Goal: Task Accomplishment & Management: Complete application form

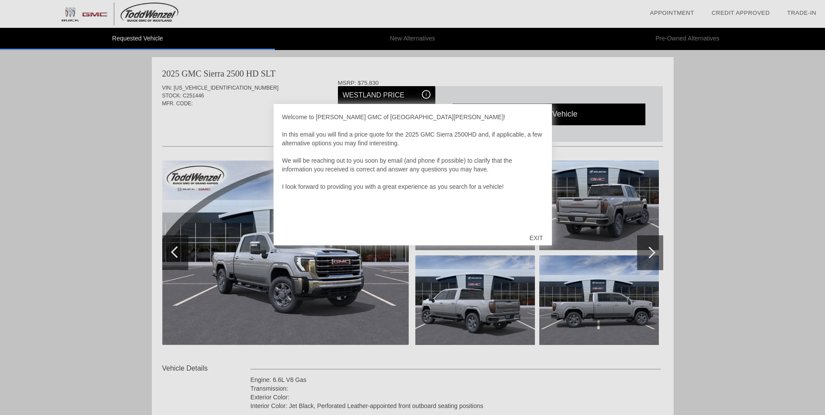
click at [540, 238] on div "EXIT" at bounding box center [535, 238] width 31 height 26
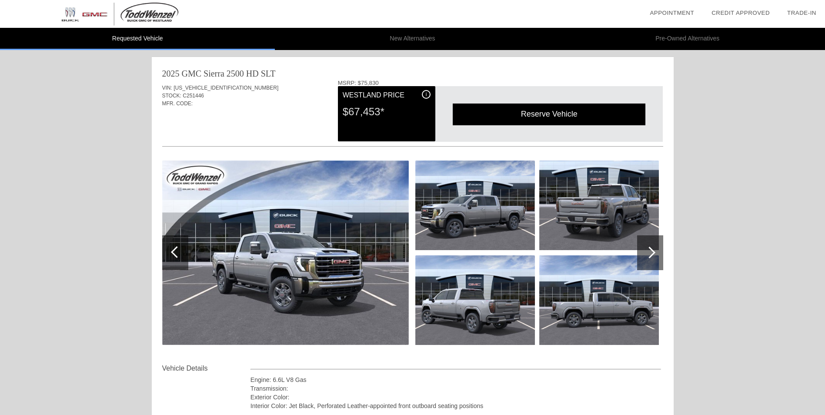
click at [651, 247] on div at bounding box center [650, 252] width 26 height 35
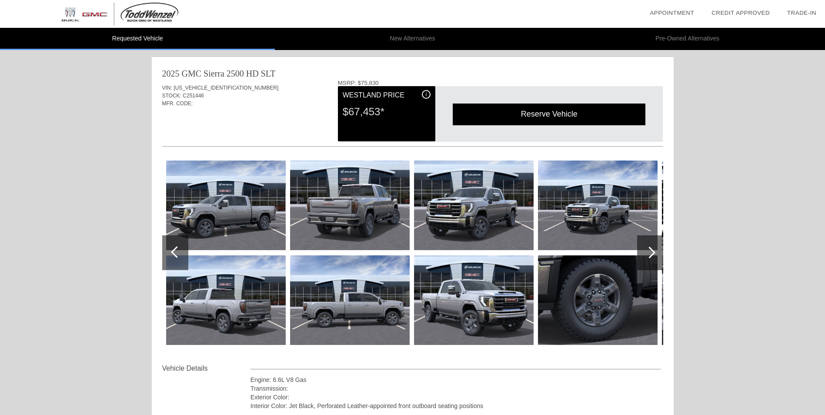
click at [171, 248] on div at bounding box center [175, 252] width 26 height 35
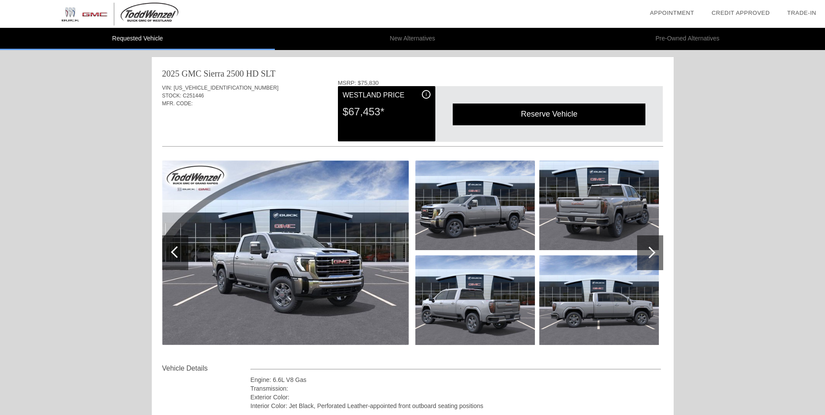
click at [278, 250] on img at bounding box center [285, 252] width 246 height 184
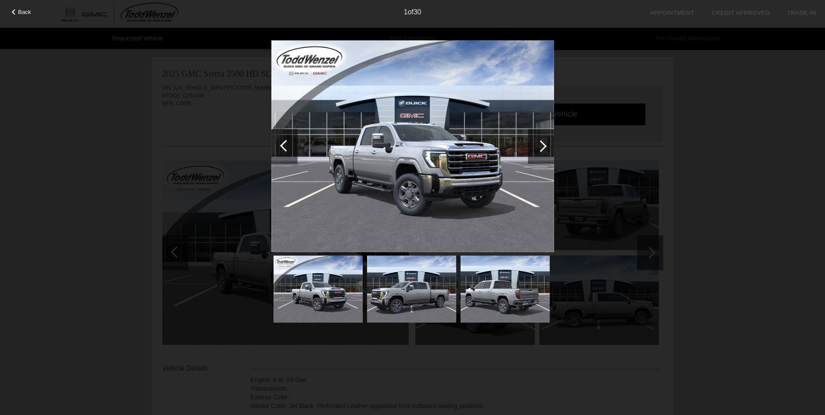
click at [536, 210] on img at bounding box center [412, 146] width 283 height 212
click at [545, 146] on div at bounding box center [541, 146] width 12 height 12
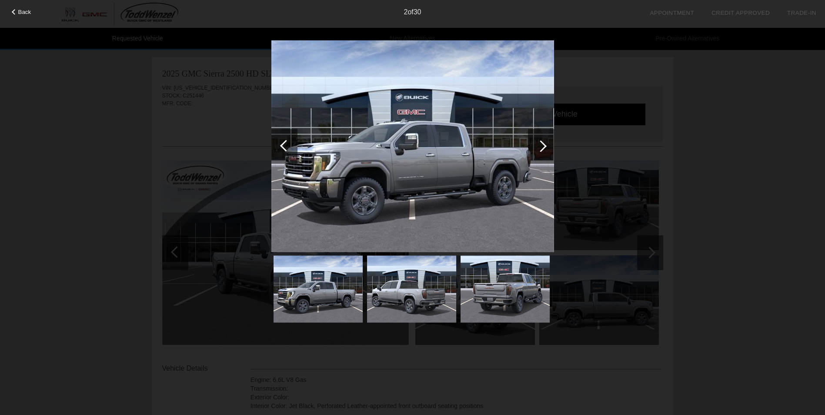
click at [546, 146] on div at bounding box center [541, 146] width 12 height 12
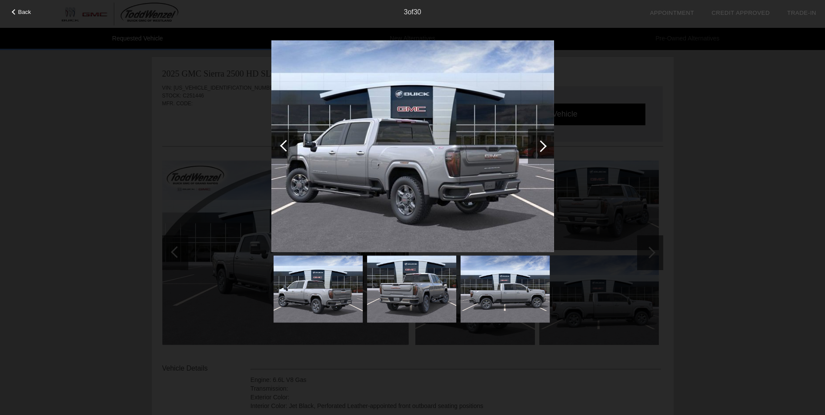
click at [546, 146] on div at bounding box center [541, 146] width 12 height 12
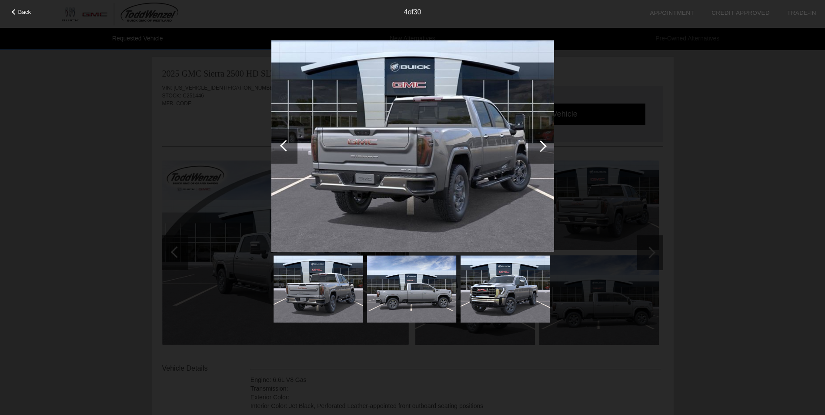
click at [542, 144] on div at bounding box center [541, 146] width 12 height 12
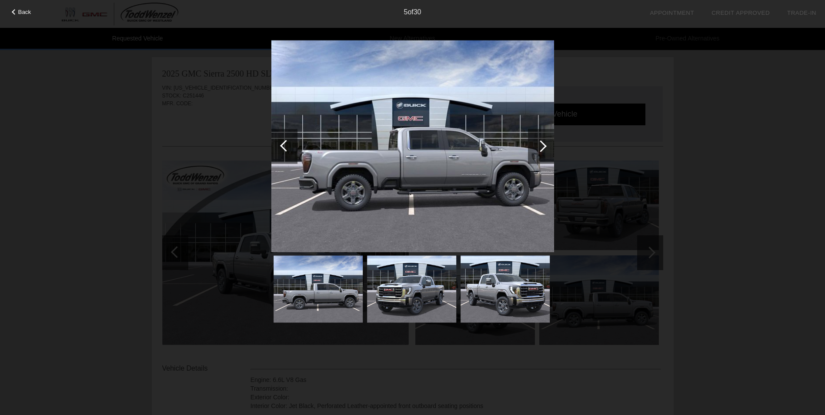
click at [542, 144] on div at bounding box center [541, 146] width 12 height 12
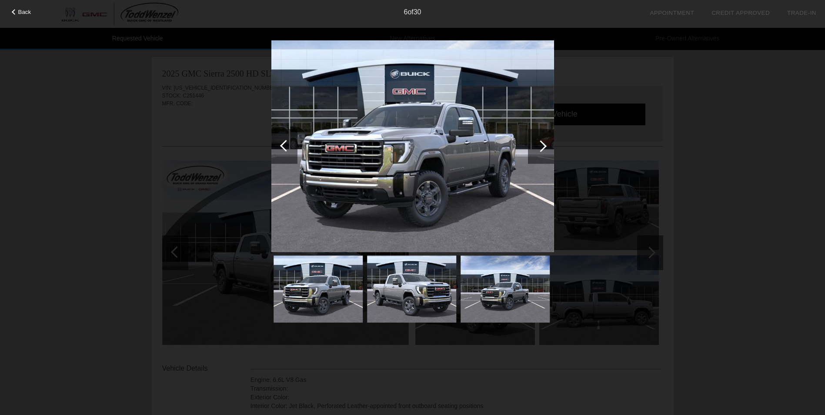
click at [542, 144] on div at bounding box center [541, 146] width 12 height 12
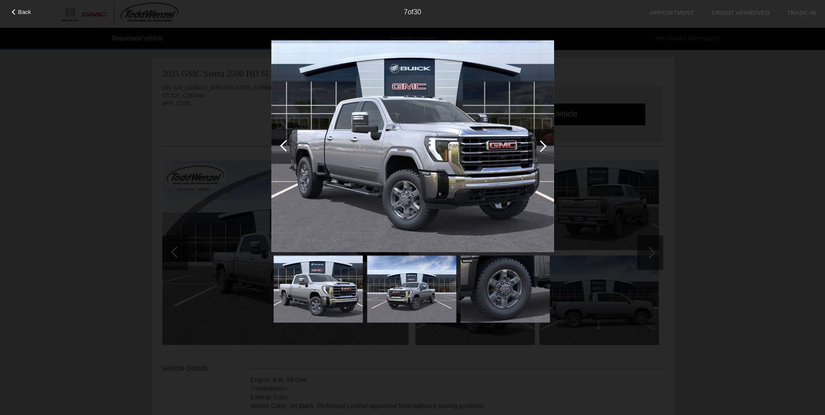
click at [542, 144] on div at bounding box center [541, 146] width 12 height 12
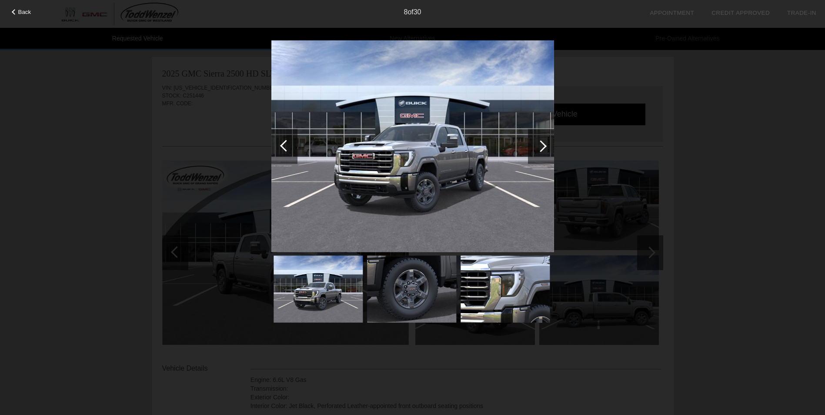
click at [542, 144] on div at bounding box center [541, 146] width 12 height 12
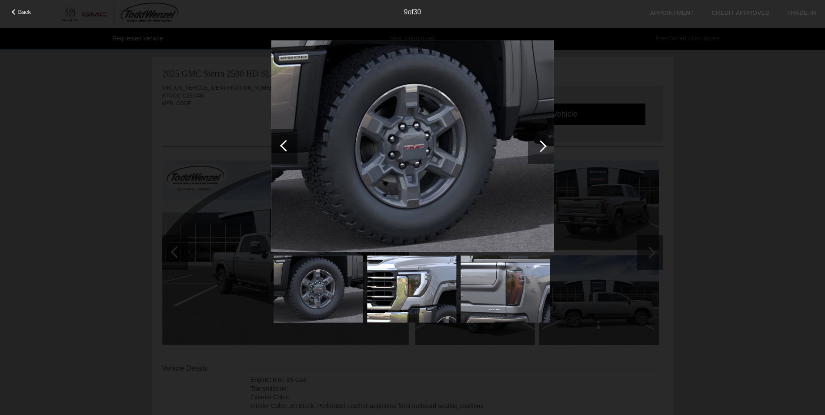
click at [542, 144] on div at bounding box center [541, 146] width 12 height 12
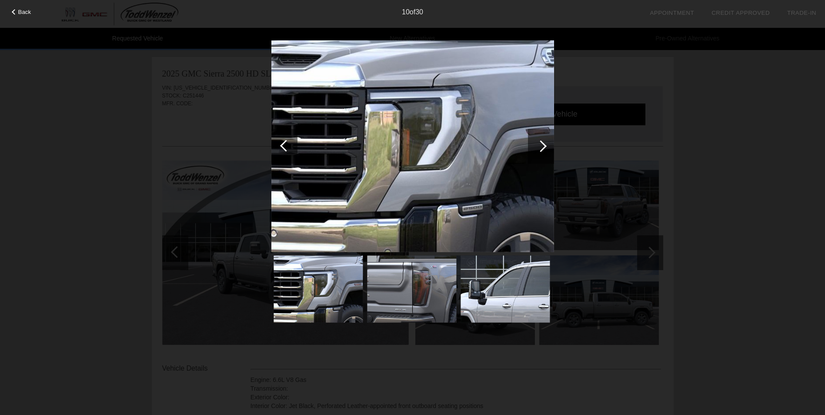
click at [542, 144] on div at bounding box center [541, 146] width 12 height 12
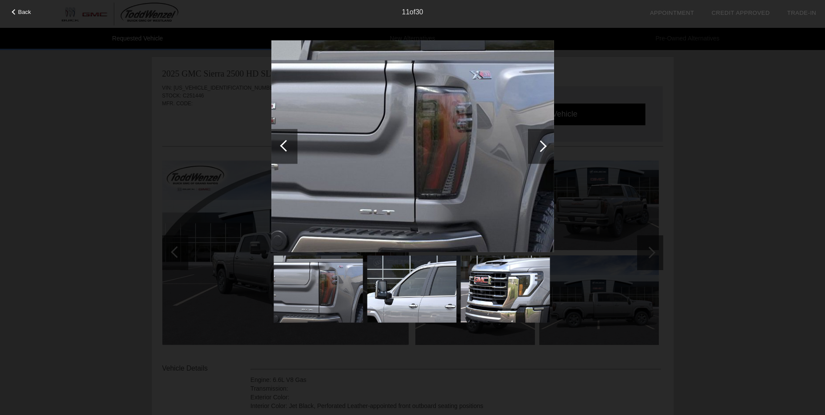
click at [540, 146] on div at bounding box center [541, 146] width 12 height 12
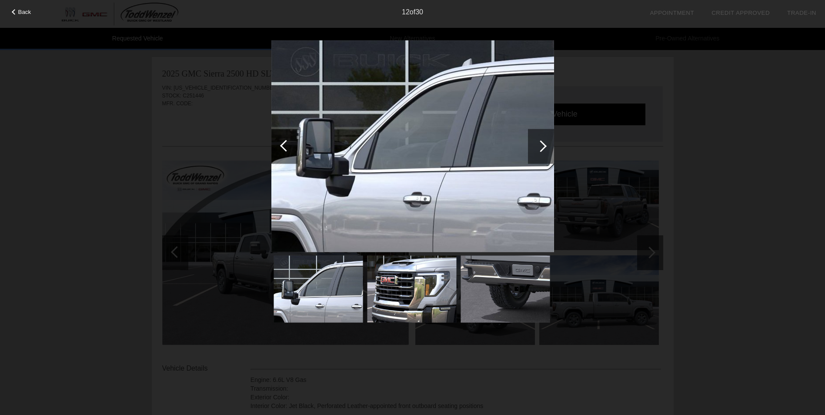
click at [540, 146] on div at bounding box center [541, 146] width 12 height 12
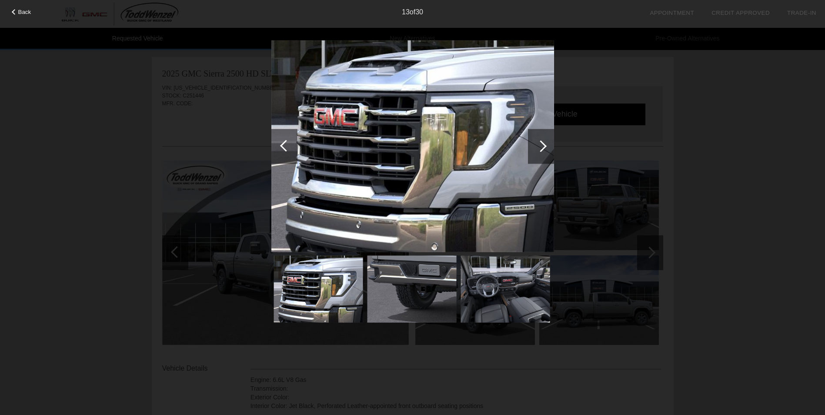
click at [540, 146] on div at bounding box center [541, 146] width 12 height 12
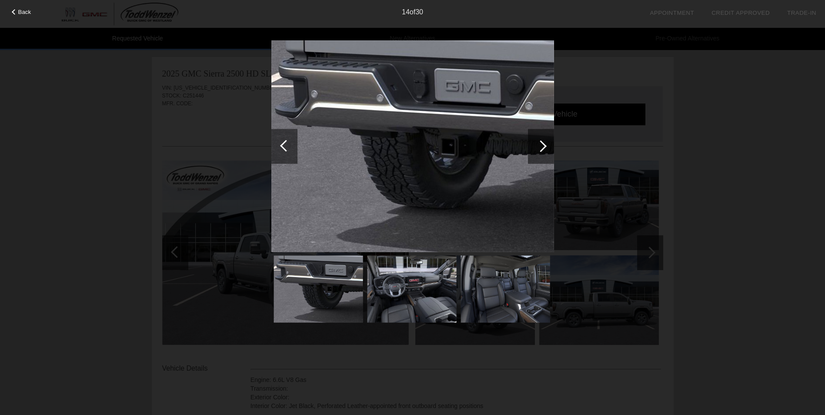
click at [540, 146] on div at bounding box center [541, 146] width 12 height 12
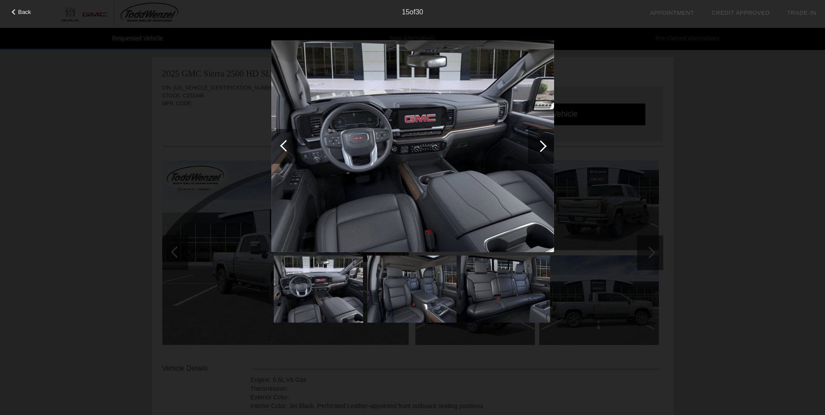
click at [545, 145] on div at bounding box center [541, 146] width 12 height 12
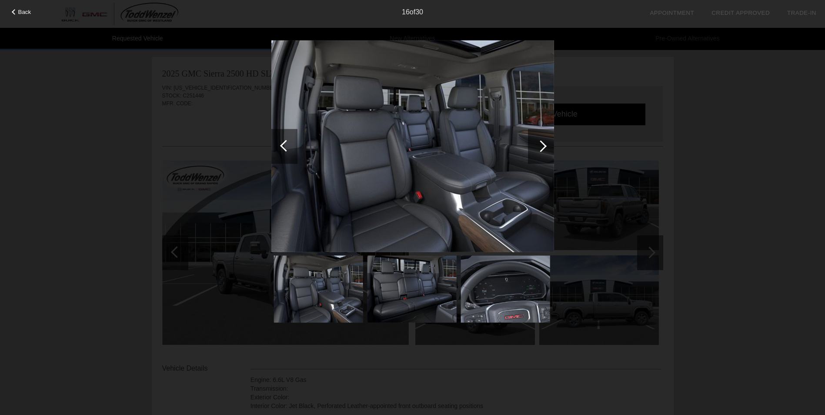
click at [544, 147] on div at bounding box center [541, 146] width 12 height 12
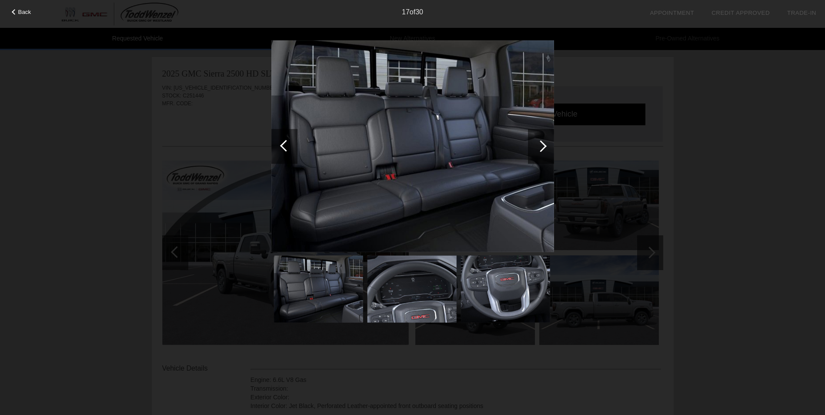
click at [545, 146] on div at bounding box center [541, 146] width 12 height 12
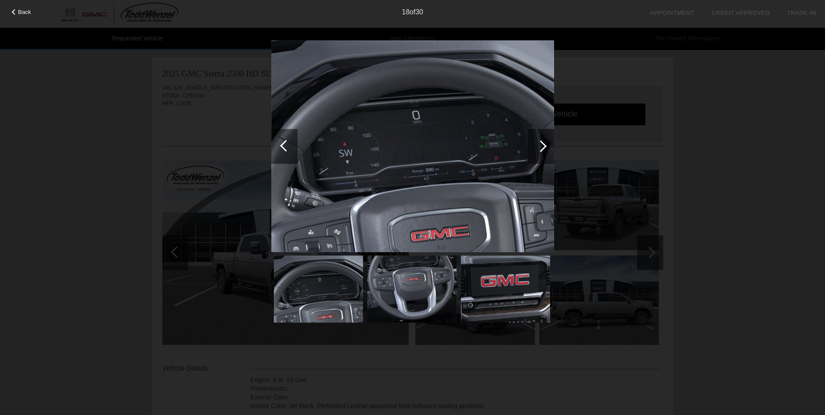
click at [545, 146] on div at bounding box center [541, 146] width 12 height 12
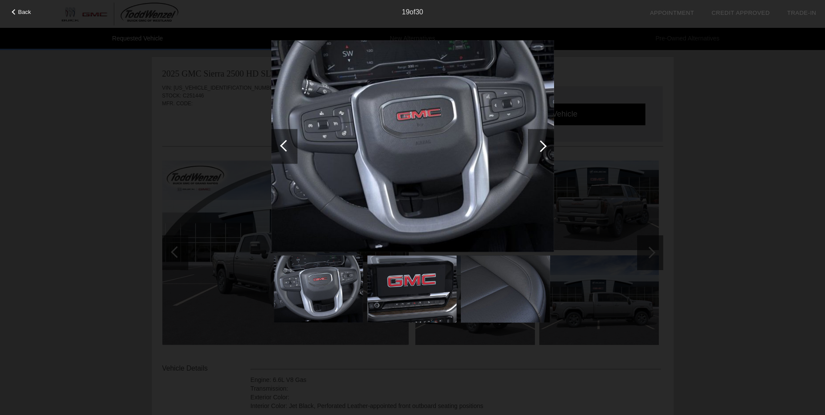
click at [545, 146] on div at bounding box center [541, 146] width 12 height 12
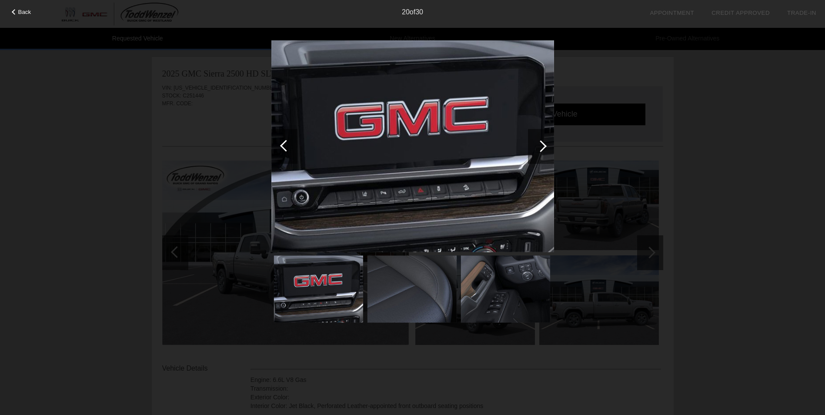
click at [545, 146] on div at bounding box center [541, 146] width 12 height 12
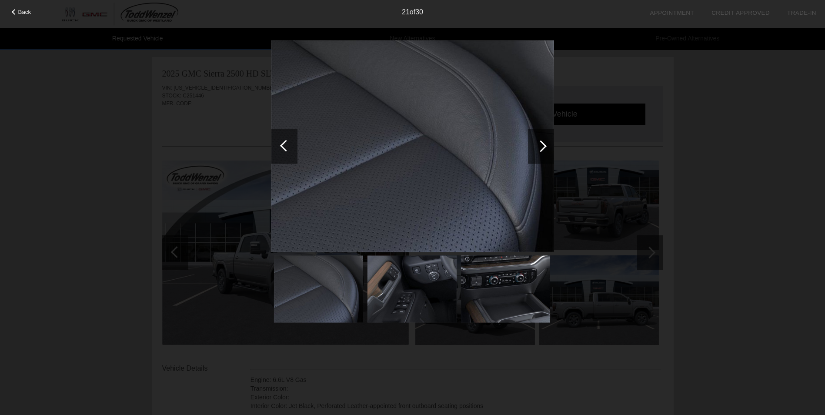
click at [283, 147] on div at bounding box center [286, 146] width 12 height 12
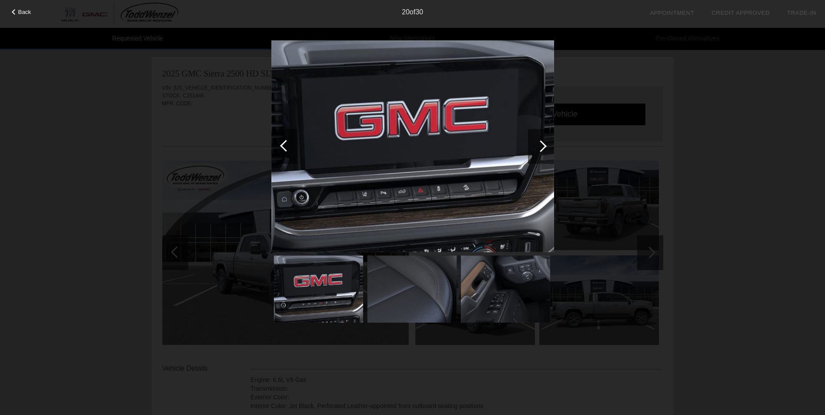
click at [542, 148] on div at bounding box center [541, 146] width 12 height 12
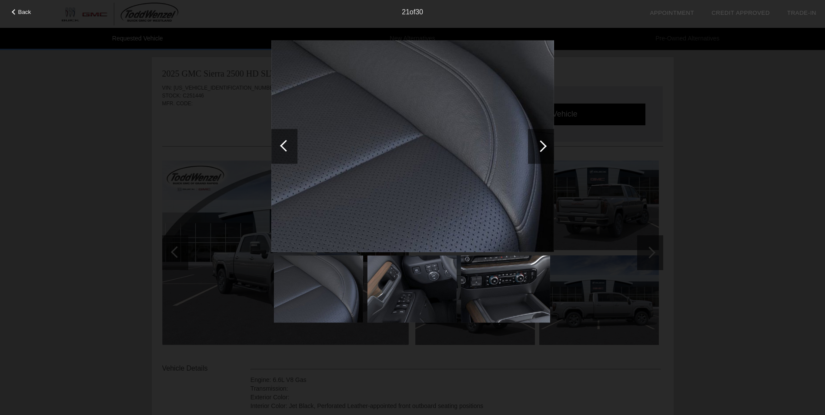
click at [542, 148] on div at bounding box center [541, 146] width 12 height 12
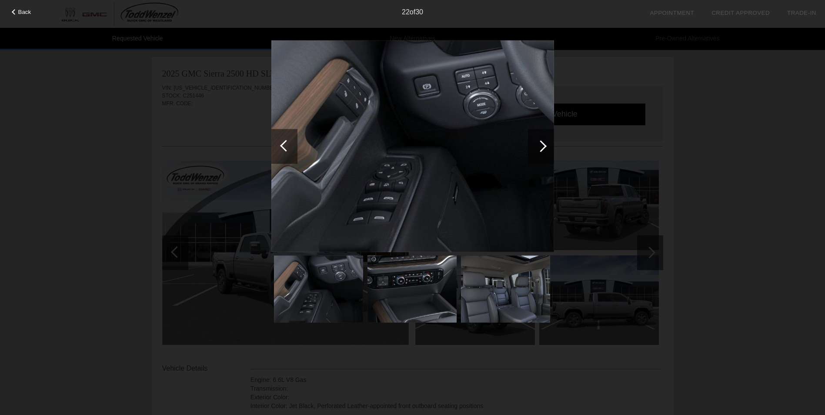
click at [542, 148] on div at bounding box center [541, 146] width 12 height 12
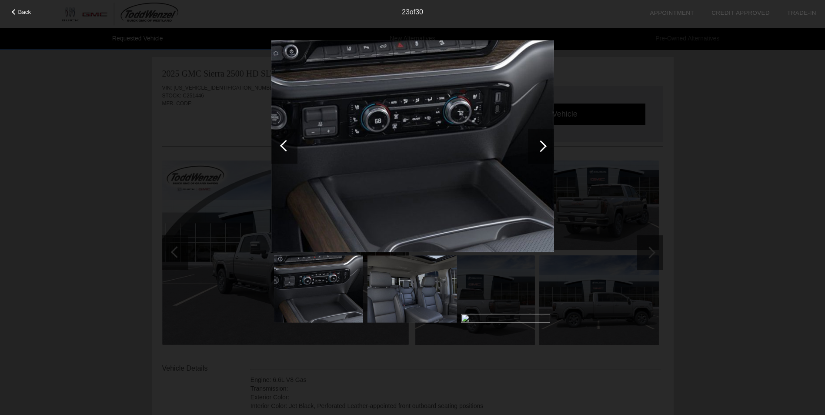
click at [542, 148] on div at bounding box center [541, 146] width 12 height 12
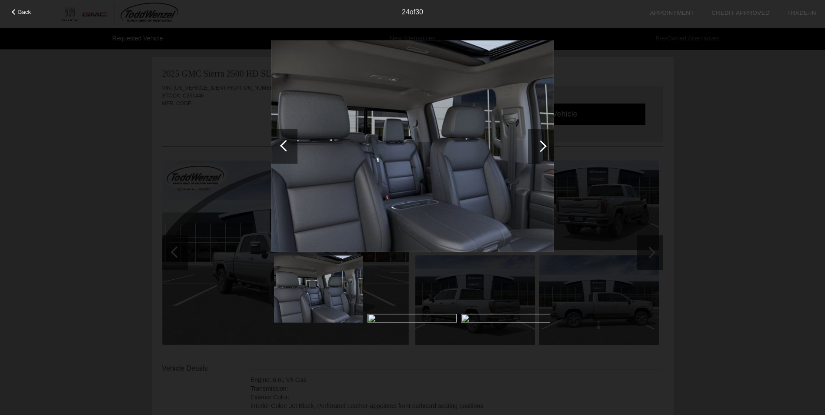
click at [542, 148] on div at bounding box center [541, 146] width 12 height 12
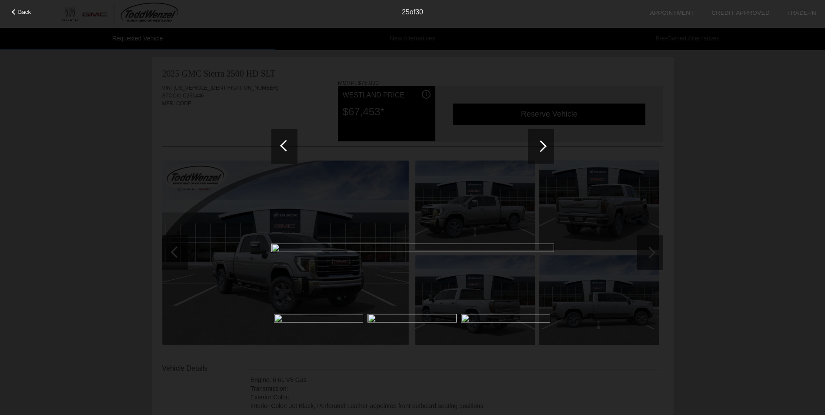
click at [542, 148] on div at bounding box center [541, 146] width 12 height 12
click at [536, 97] on div at bounding box center [412, 183] width 283 height 286
click at [719, 141] on div "Back 27 of 30" at bounding box center [412, 207] width 825 height 415
click at [27, 8] on div "27 of 30" at bounding box center [412, 8] width 825 height 17
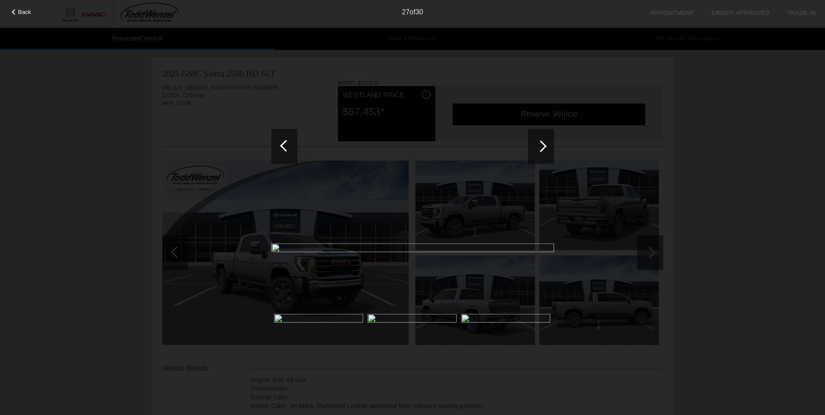
click at [23, 12] on span "Back" at bounding box center [24, 12] width 13 height 7
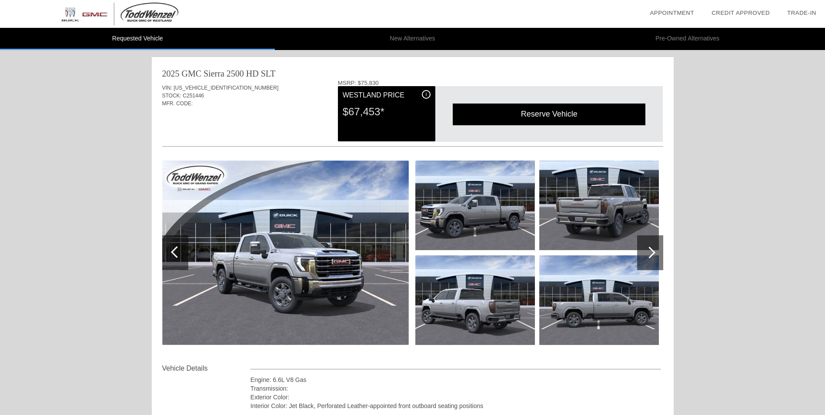
click at [416, 37] on li "New Alternatives" at bounding box center [412, 39] width 275 height 22
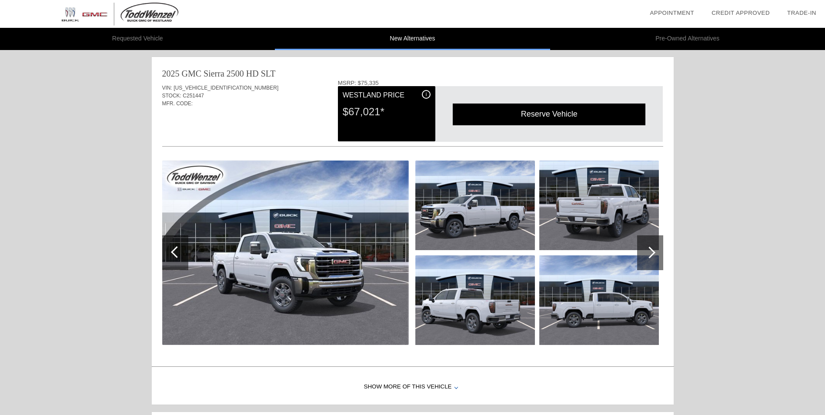
click at [676, 37] on li "Pre-Owned Alternatives" at bounding box center [687, 39] width 275 height 22
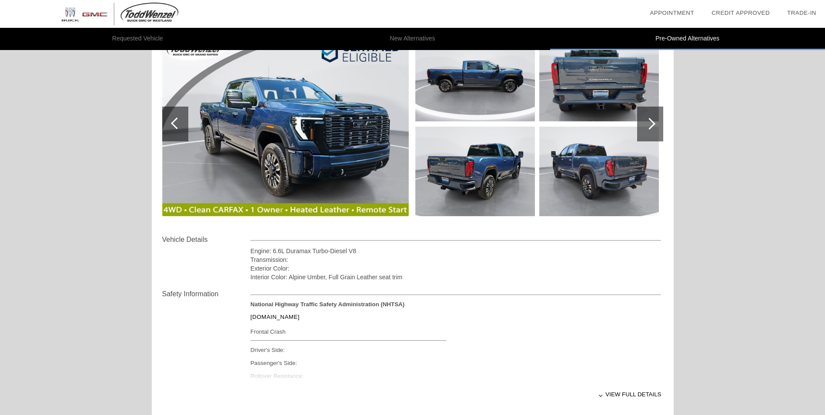
scroll to position [130, 0]
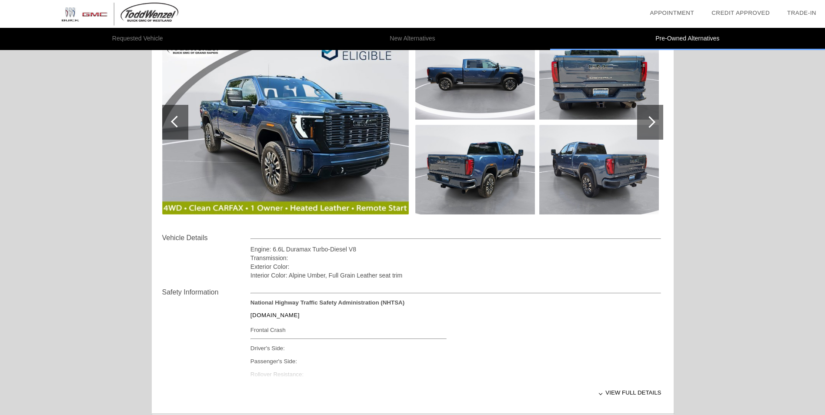
click at [659, 120] on div at bounding box center [650, 122] width 26 height 35
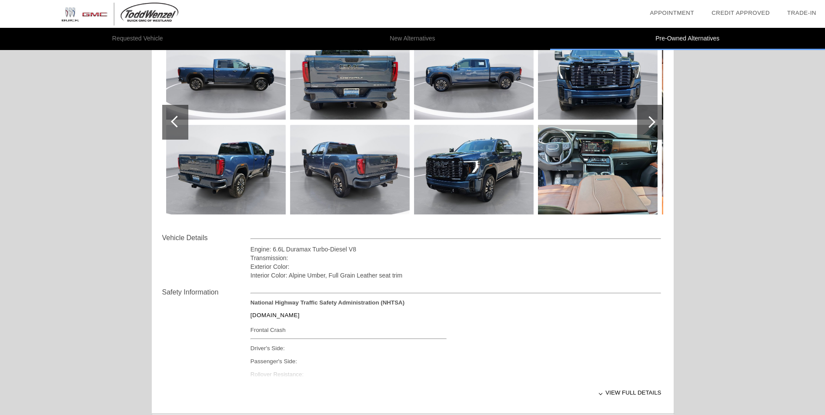
click at [178, 123] on div at bounding box center [177, 122] width 12 height 12
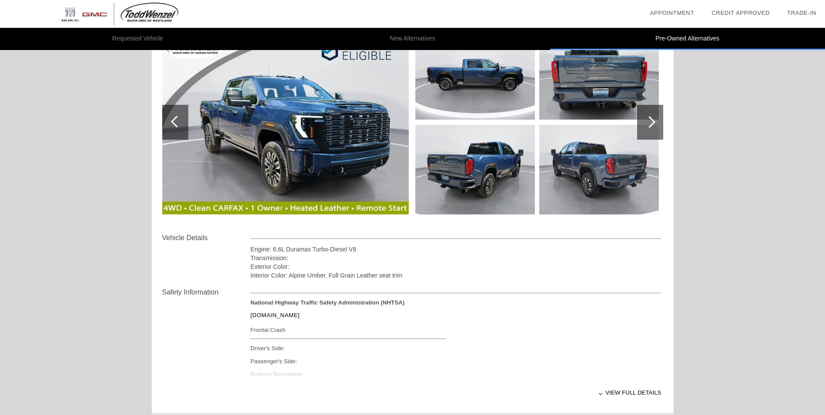
click at [319, 142] on img at bounding box center [285, 122] width 246 height 184
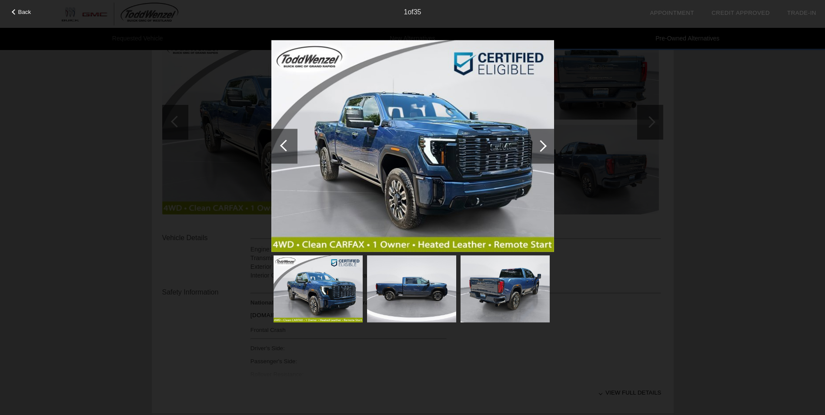
click at [544, 143] on div at bounding box center [541, 146] width 26 height 35
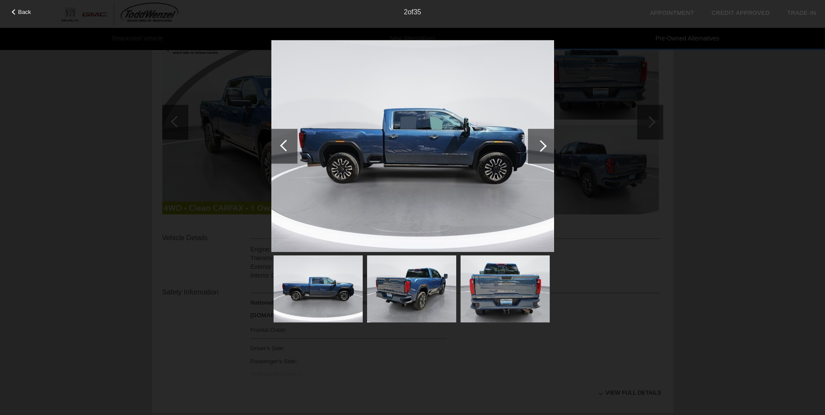
click at [544, 143] on div at bounding box center [541, 146] width 26 height 35
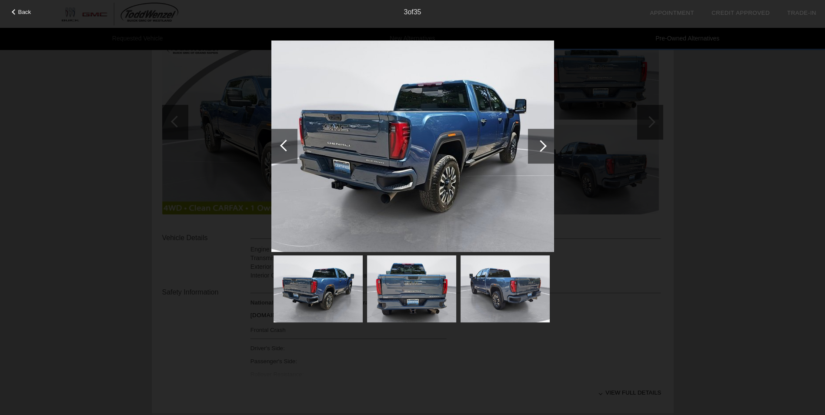
click at [544, 143] on div at bounding box center [541, 146] width 26 height 35
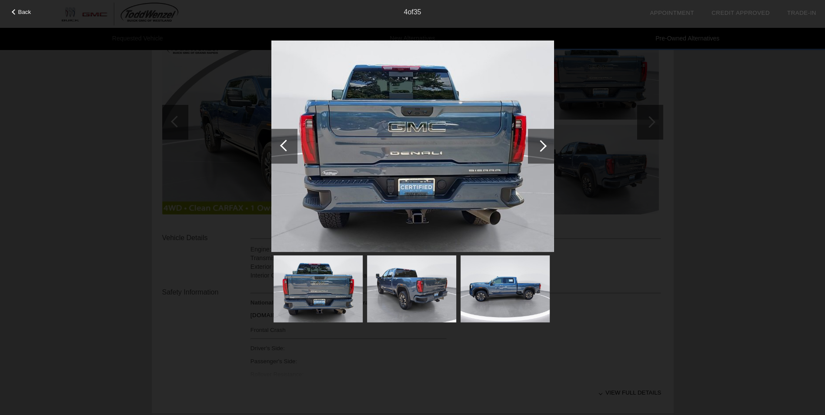
click at [544, 143] on div at bounding box center [541, 146] width 26 height 35
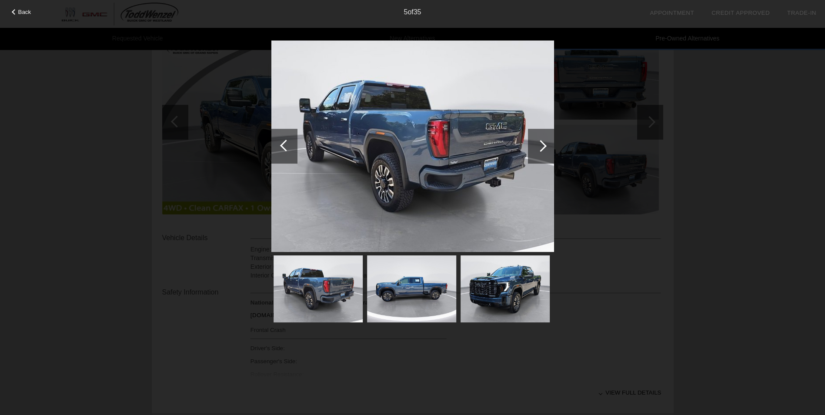
click at [544, 143] on div at bounding box center [541, 146] width 26 height 35
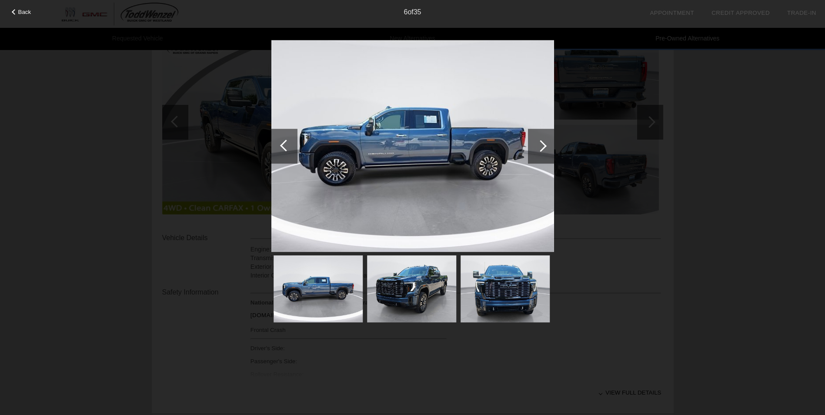
click at [544, 143] on div at bounding box center [541, 146] width 26 height 35
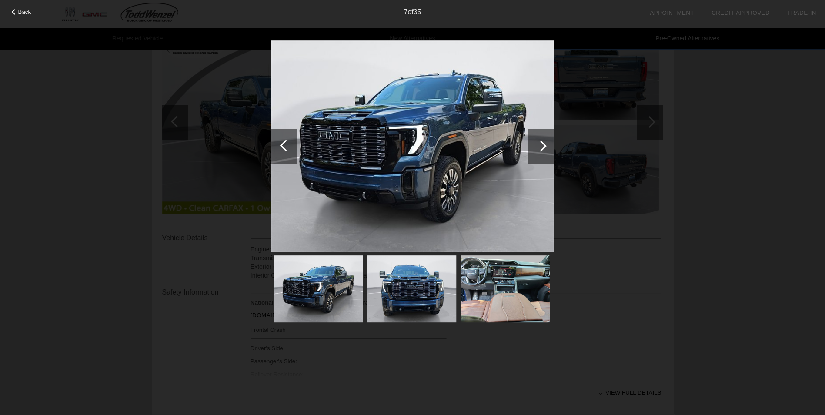
click at [544, 143] on div at bounding box center [541, 146] width 26 height 35
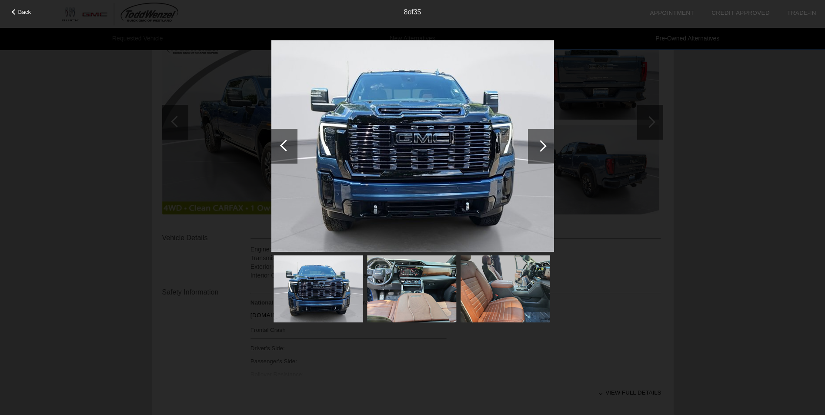
click at [544, 143] on div at bounding box center [541, 146] width 26 height 35
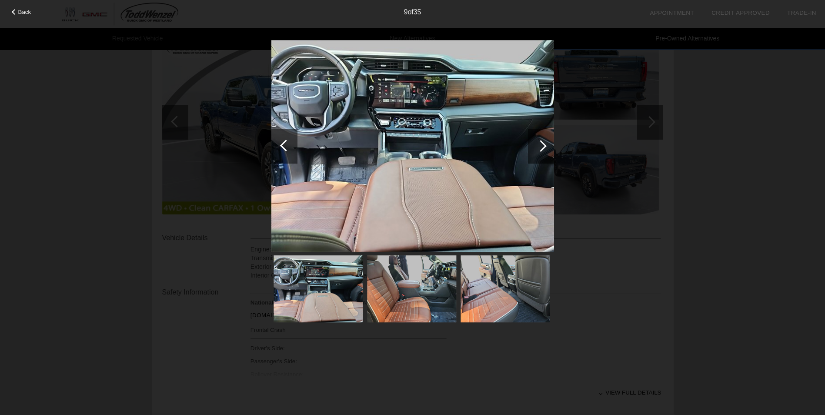
click at [544, 143] on div at bounding box center [541, 146] width 26 height 35
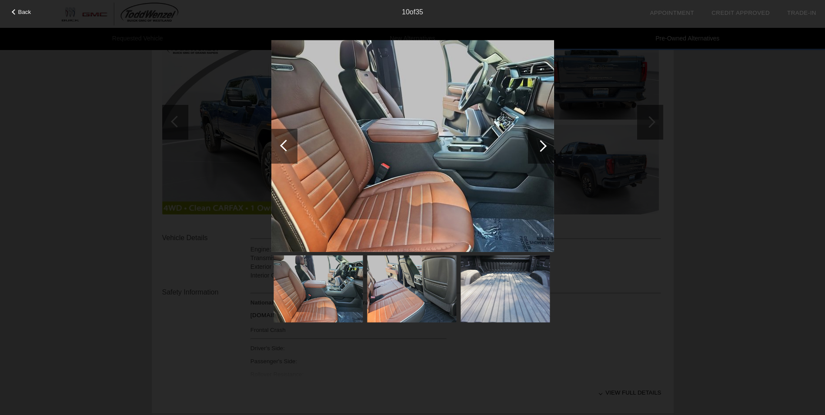
click at [544, 143] on div at bounding box center [541, 146] width 26 height 35
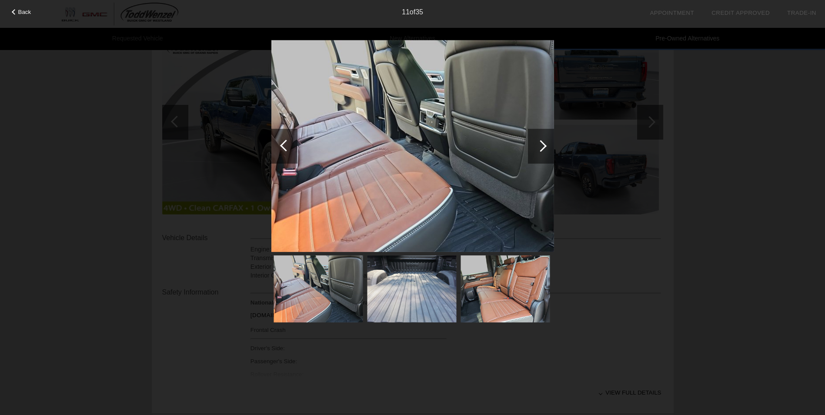
click at [544, 143] on div at bounding box center [541, 146] width 26 height 35
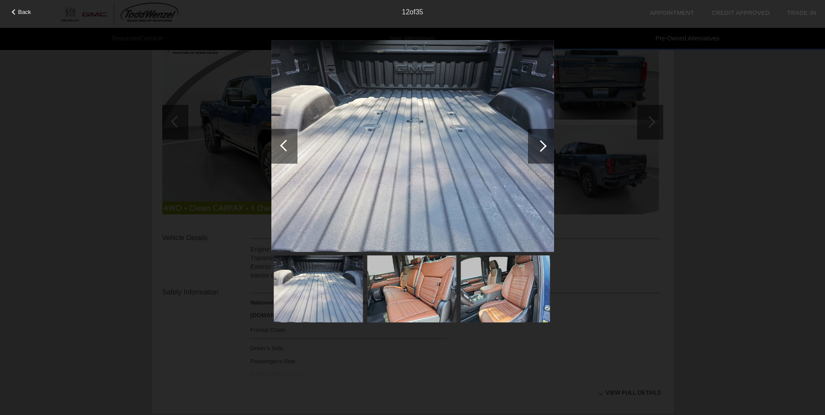
click at [544, 143] on div at bounding box center [541, 146] width 26 height 35
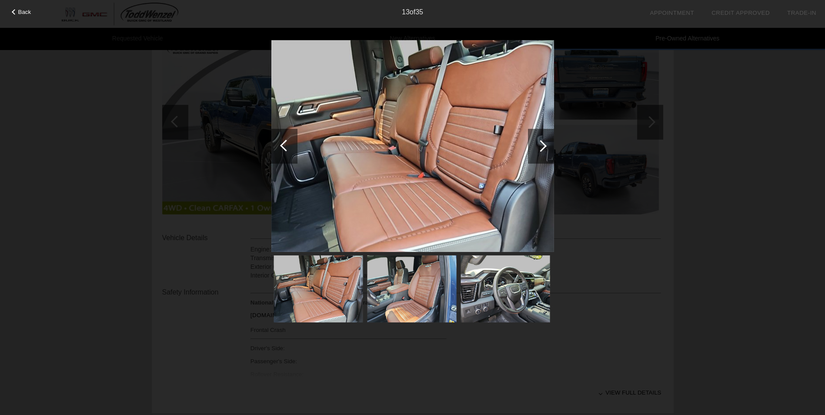
click at [544, 143] on div at bounding box center [541, 146] width 26 height 35
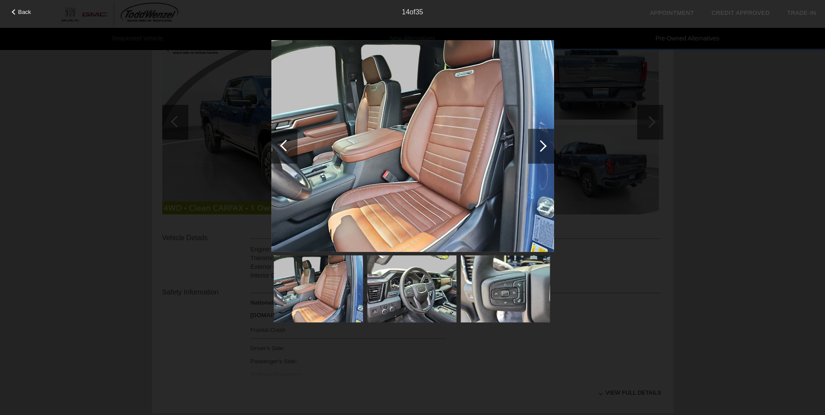
click at [544, 143] on div at bounding box center [541, 146] width 26 height 35
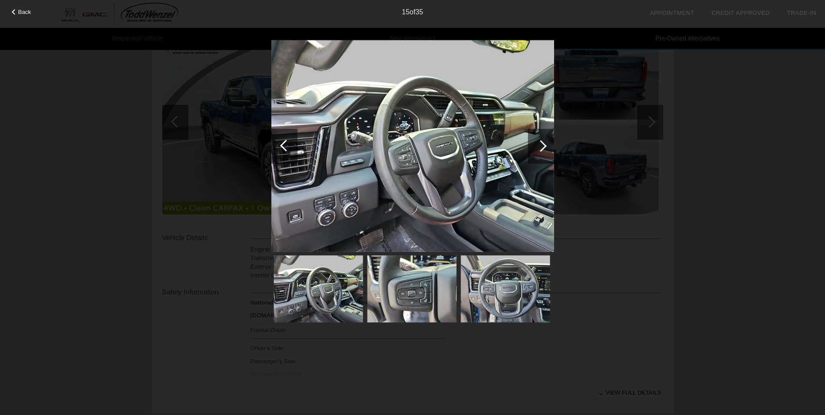
click at [544, 143] on div at bounding box center [541, 146] width 26 height 35
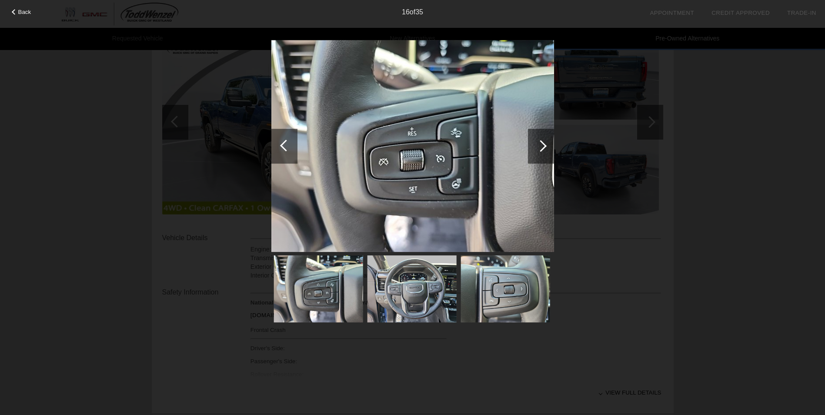
click at [539, 146] on div at bounding box center [541, 146] width 12 height 12
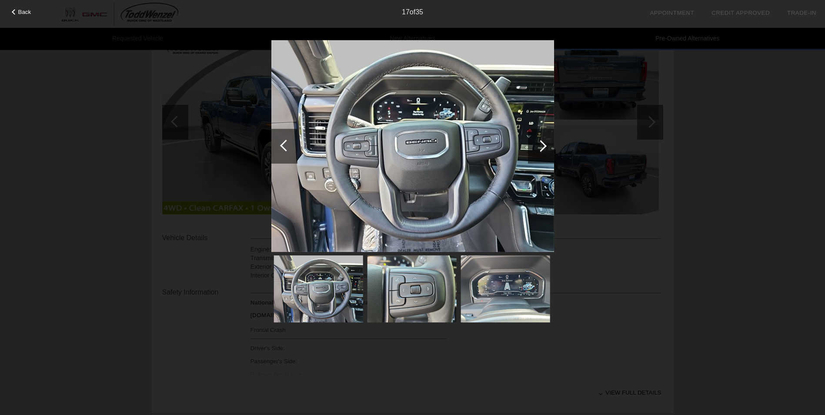
click at [539, 146] on div at bounding box center [541, 146] width 12 height 12
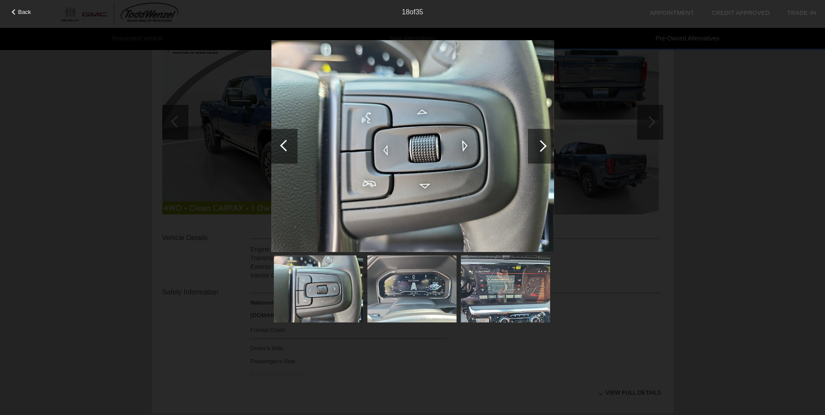
click at [539, 146] on div at bounding box center [541, 146] width 12 height 12
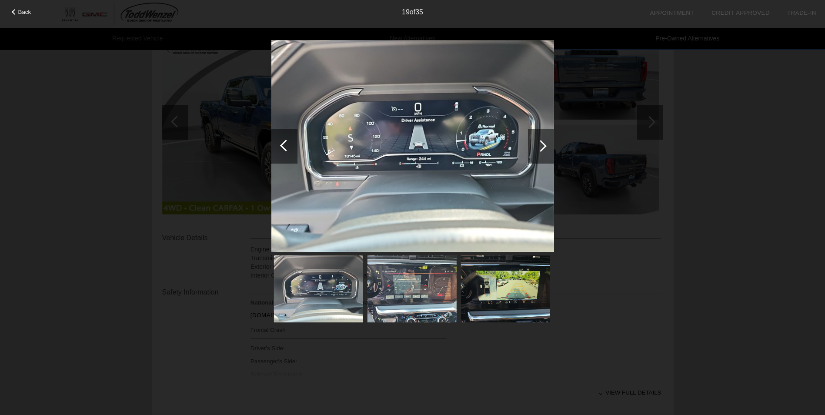
click at [539, 146] on div at bounding box center [541, 146] width 12 height 12
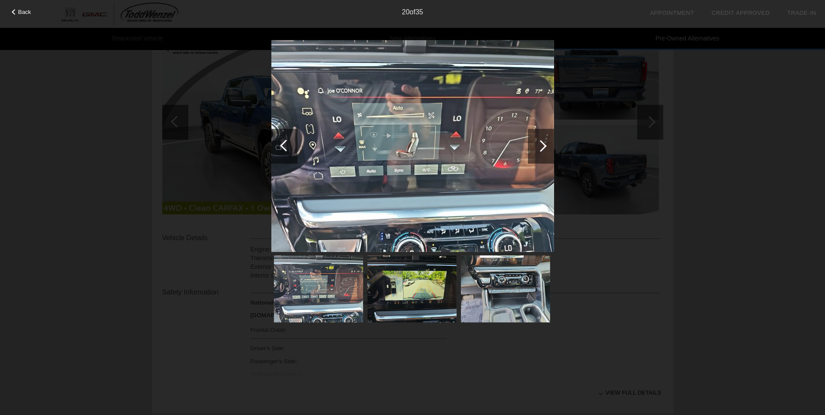
click at [539, 146] on div at bounding box center [541, 146] width 12 height 12
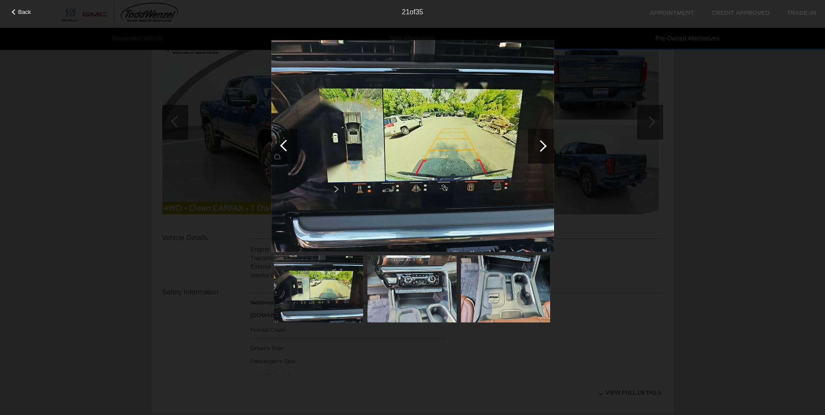
click at [539, 146] on div at bounding box center [541, 146] width 12 height 12
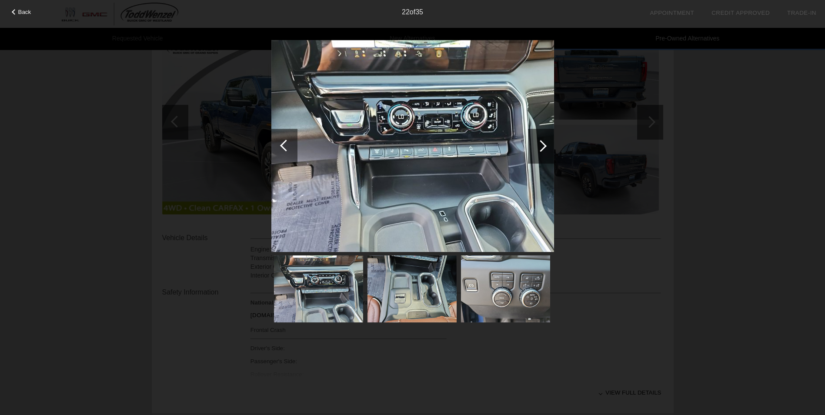
click at [539, 146] on div at bounding box center [541, 146] width 12 height 12
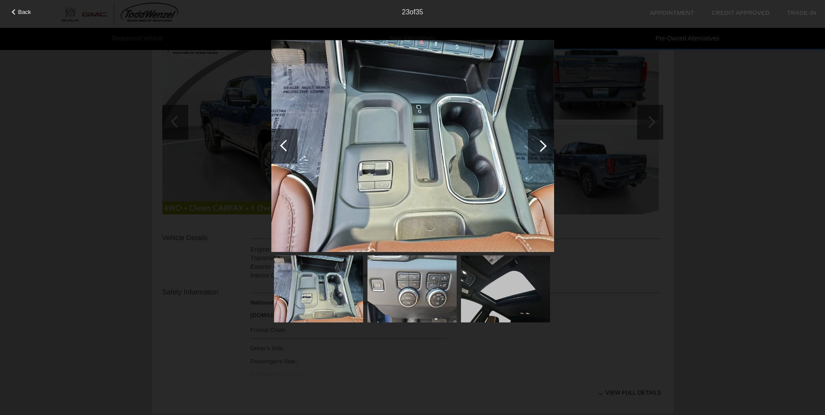
click at [539, 146] on div at bounding box center [541, 146] width 12 height 12
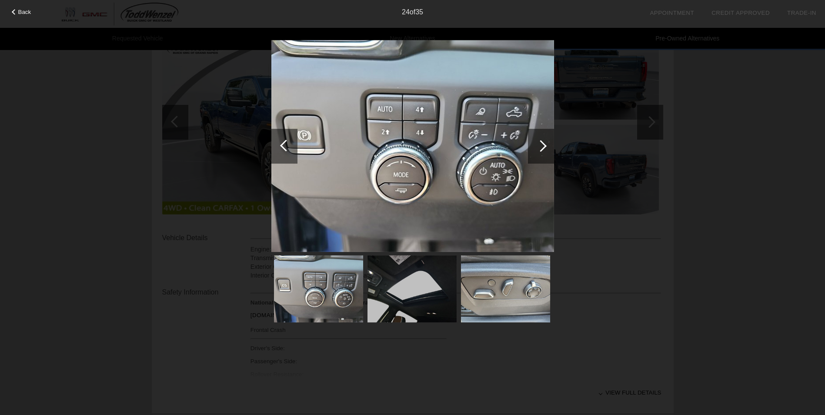
click at [539, 146] on div at bounding box center [541, 146] width 12 height 12
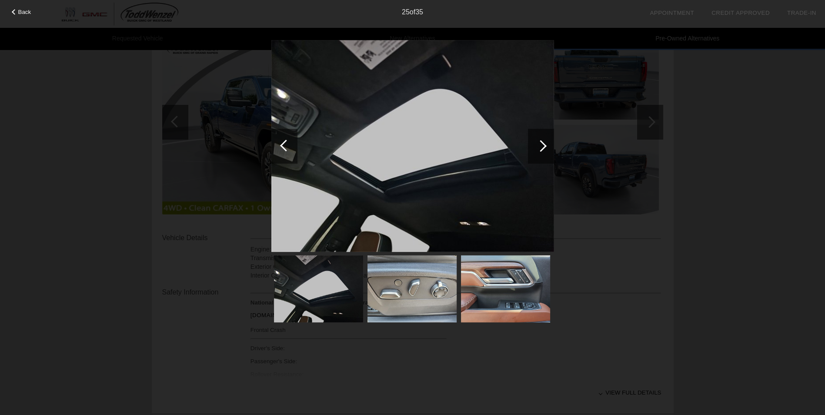
click at [539, 146] on div at bounding box center [541, 146] width 12 height 12
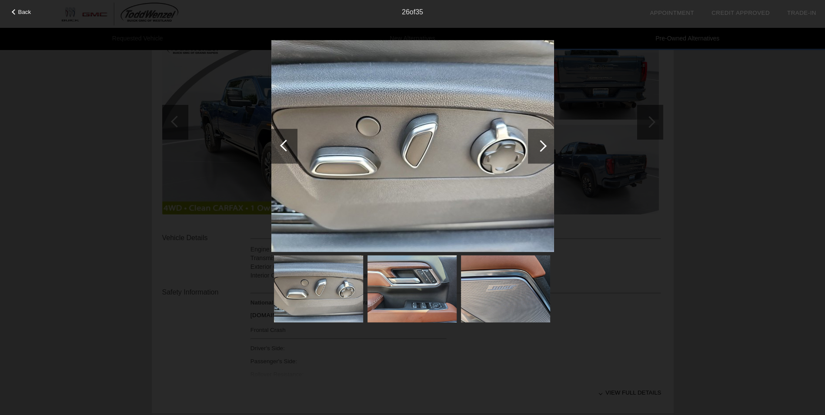
click at [539, 146] on div at bounding box center [541, 146] width 12 height 12
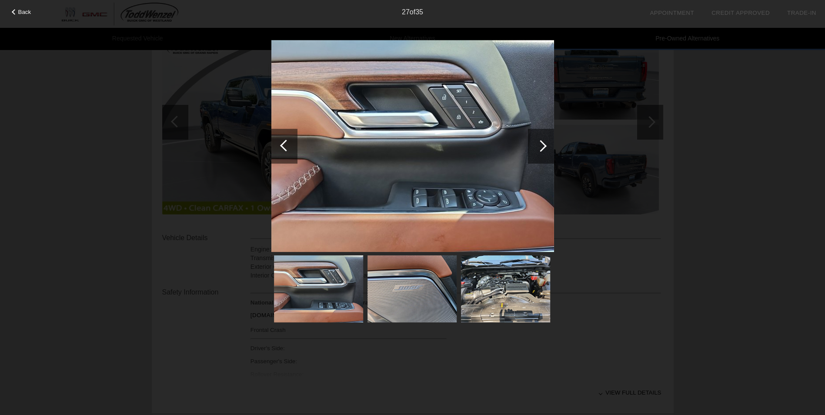
click at [539, 146] on div at bounding box center [541, 146] width 12 height 12
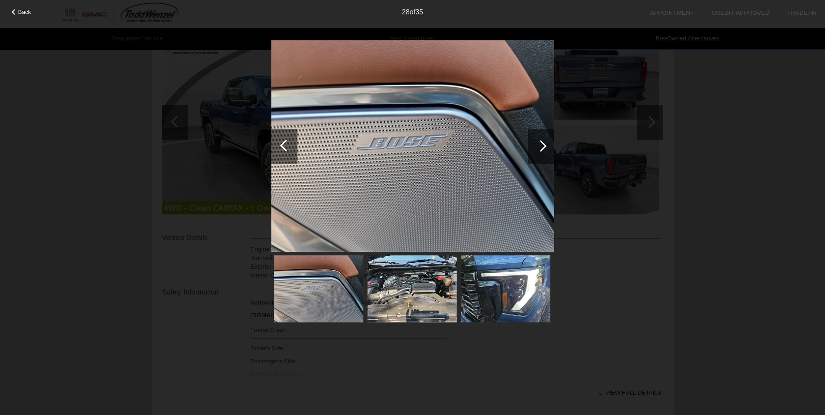
click at [539, 146] on div at bounding box center [541, 146] width 12 height 12
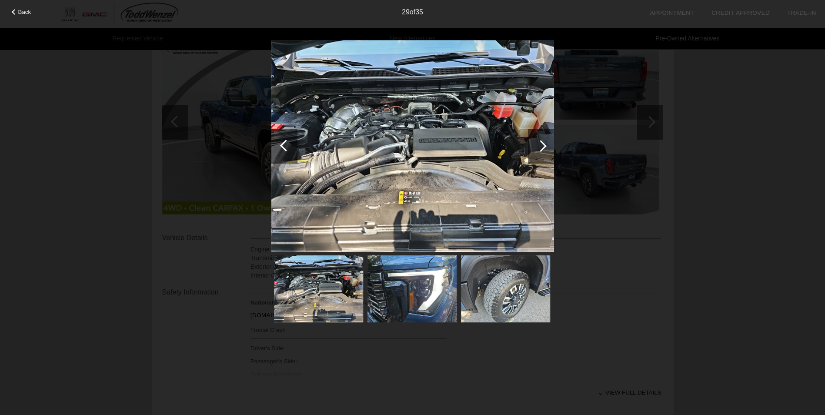
click at [543, 144] on div at bounding box center [541, 146] width 12 height 12
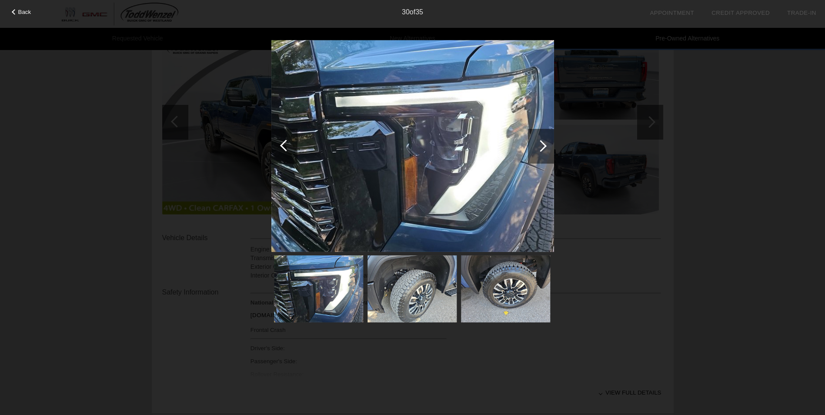
click at [543, 144] on div at bounding box center [541, 146] width 12 height 12
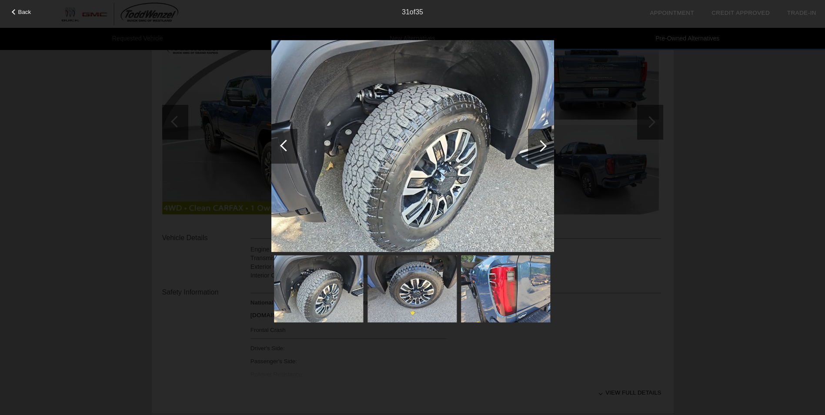
click at [543, 144] on div at bounding box center [541, 146] width 12 height 12
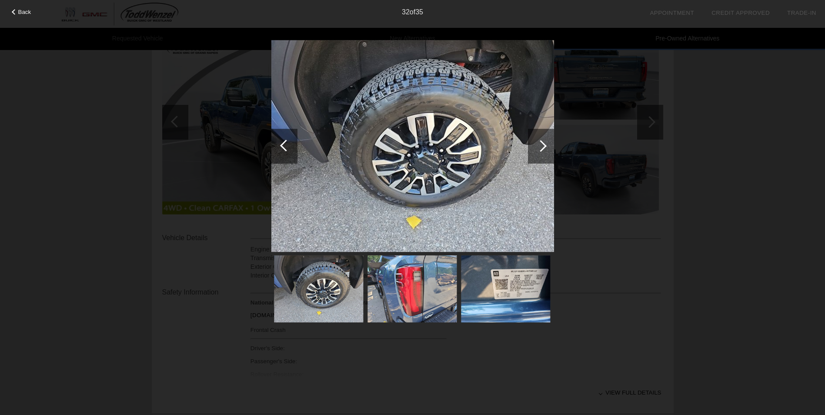
click at [543, 144] on div at bounding box center [541, 146] width 12 height 12
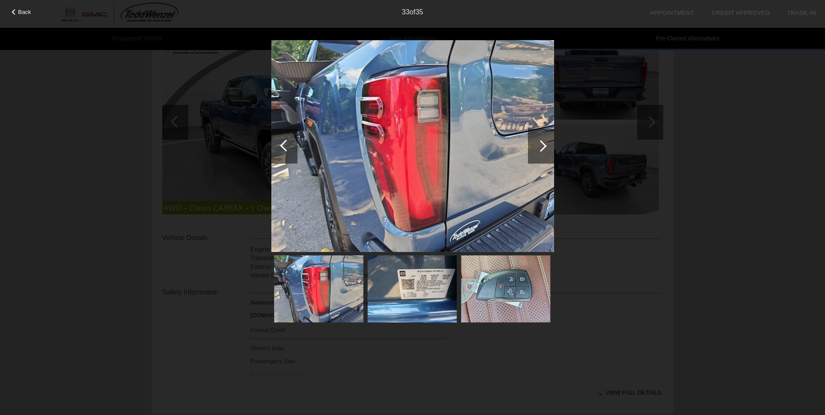
click at [543, 144] on div at bounding box center [541, 146] width 12 height 12
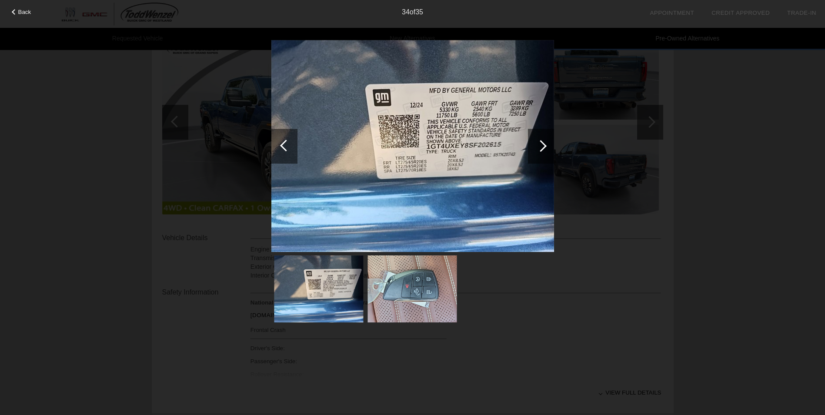
click at [543, 144] on div at bounding box center [541, 146] width 12 height 12
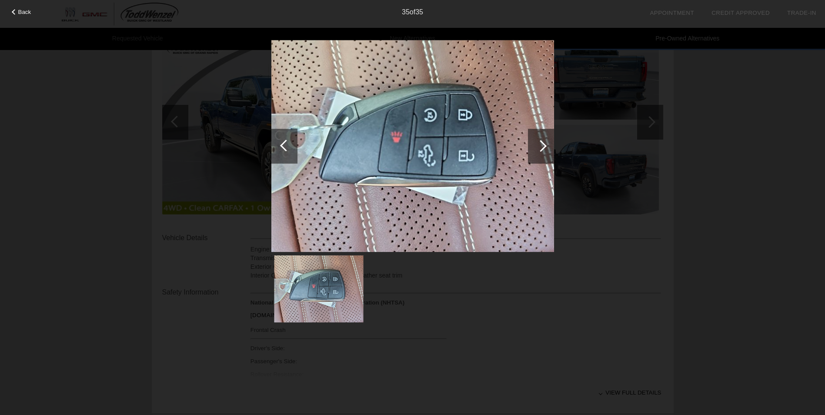
click at [543, 144] on div at bounding box center [541, 146] width 12 height 12
click at [27, 12] on span "Back" at bounding box center [24, 12] width 13 height 7
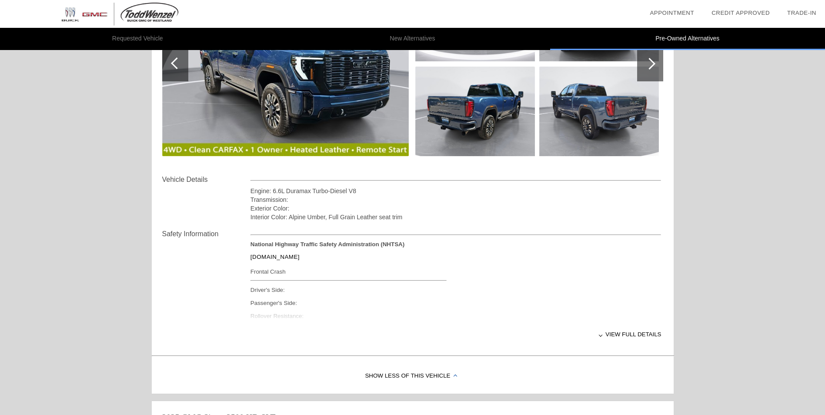
scroll to position [87, 0]
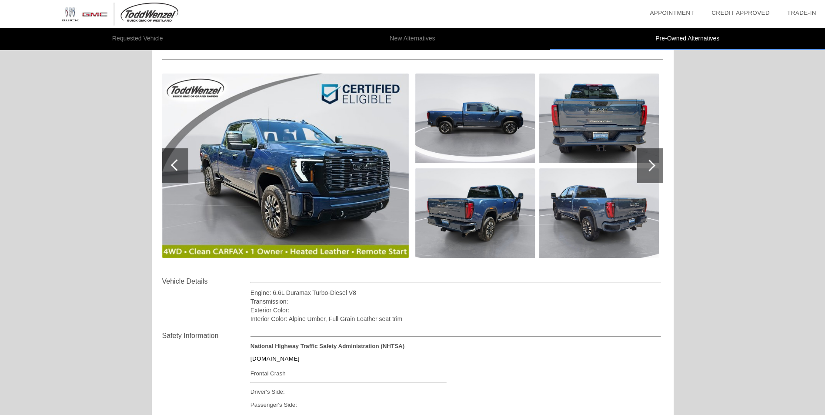
click at [293, 190] on img at bounding box center [285, 165] width 246 height 184
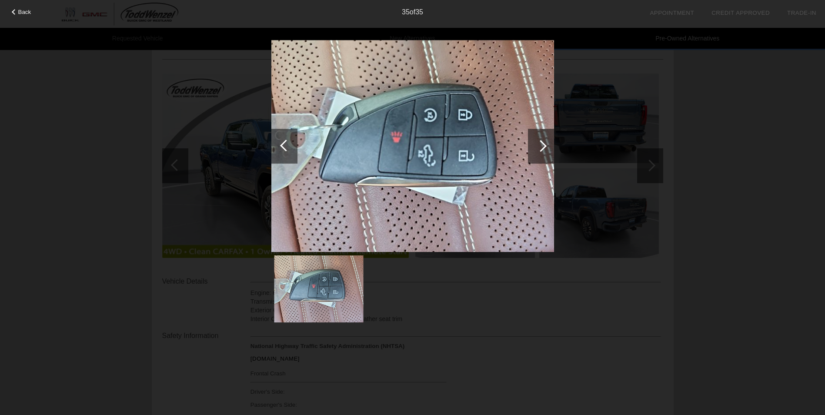
click at [280, 145] on div at bounding box center [286, 146] width 12 height 12
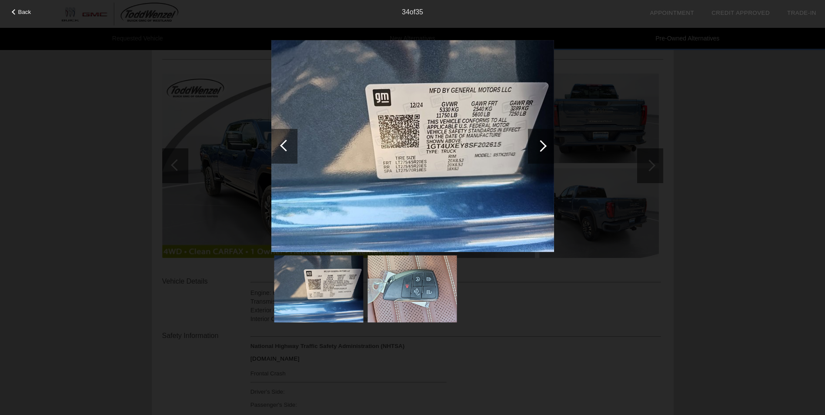
click at [280, 145] on div at bounding box center [286, 146] width 12 height 12
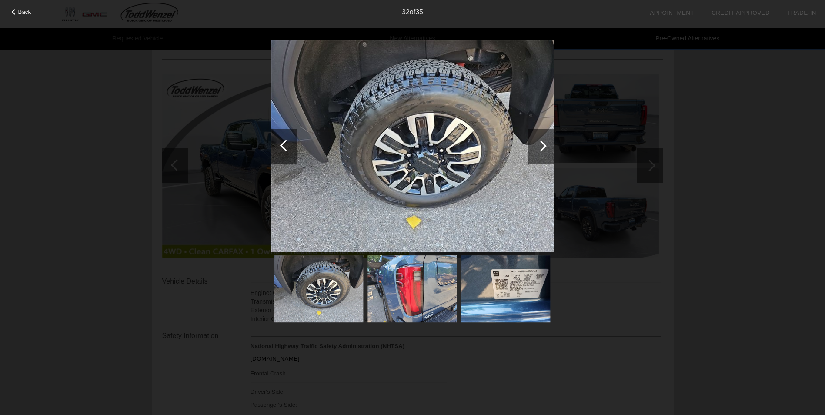
click at [280, 145] on div at bounding box center [286, 146] width 12 height 12
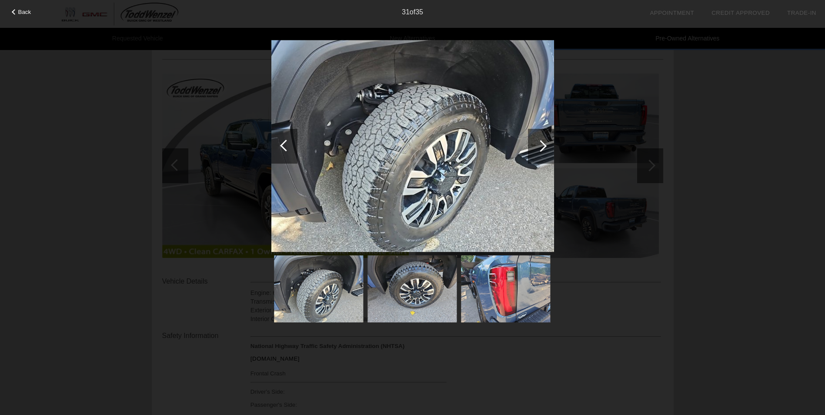
click at [280, 145] on div at bounding box center [286, 146] width 12 height 12
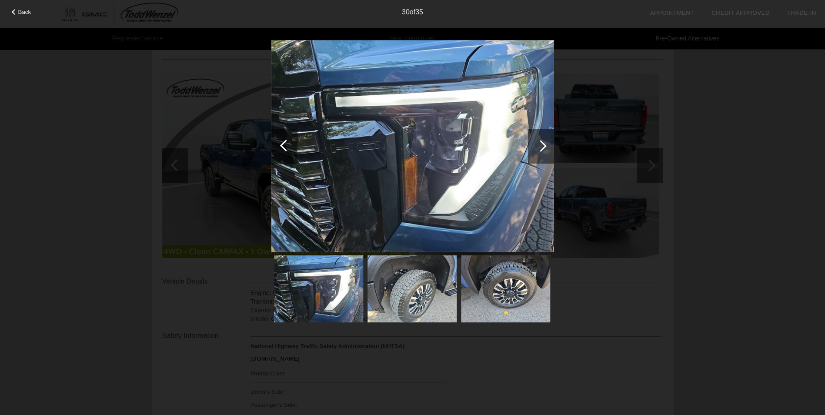
click at [280, 145] on div at bounding box center [286, 146] width 12 height 12
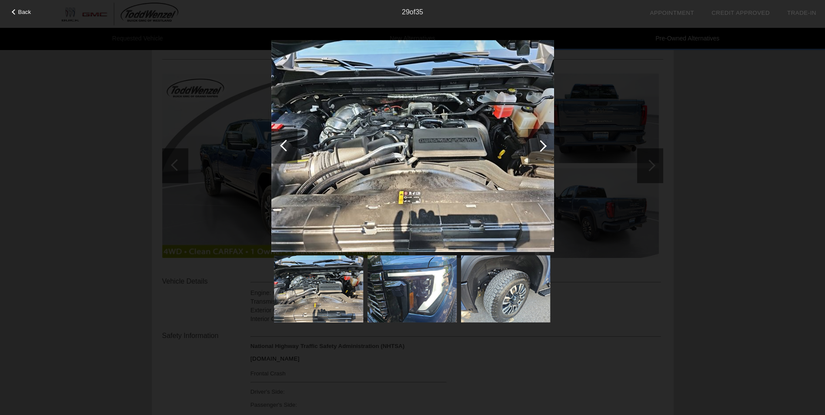
click at [280, 145] on div at bounding box center [286, 146] width 12 height 12
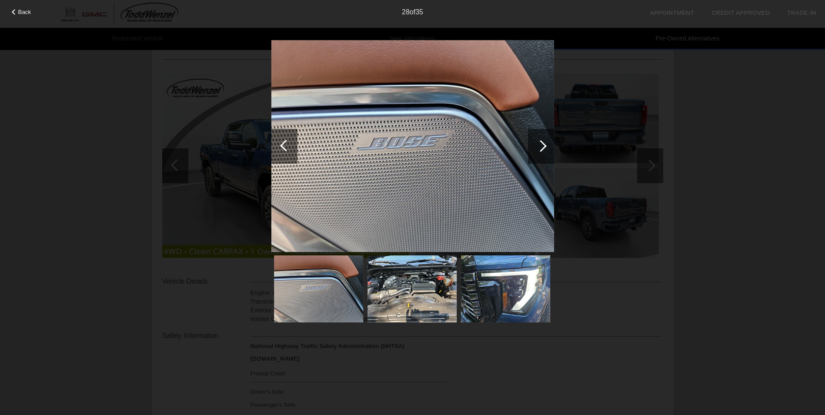
click at [280, 145] on div at bounding box center [286, 146] width 12 height 12
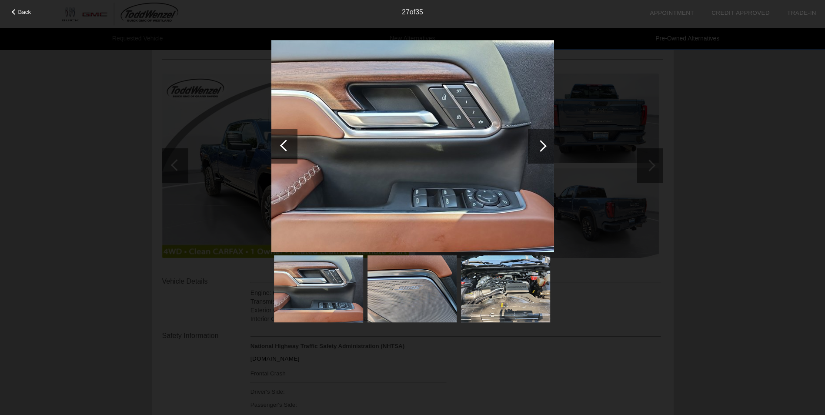
click at [280, 145] on div at bounding box center [286, 146] width 12 height 12
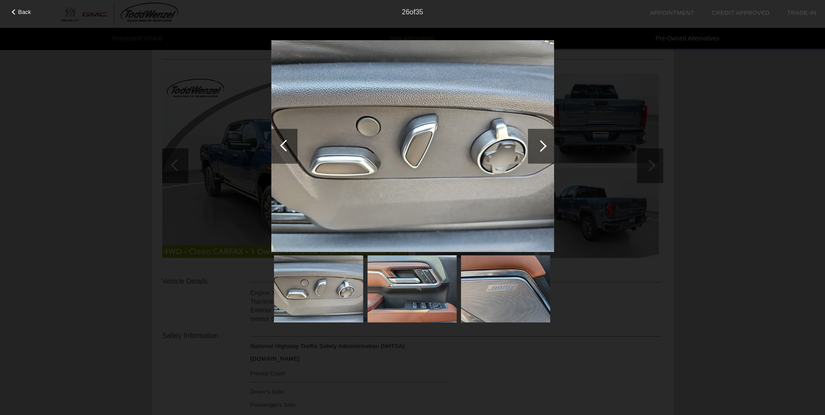
click at [280, 145] on div at bounding box center [286, 146] width 12 height 12
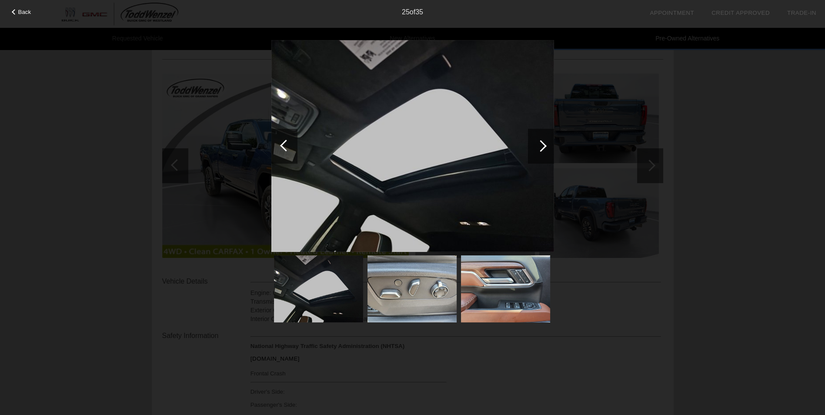
click at [280, 145] on div at bounding box center [286, 146] width 12 height 12
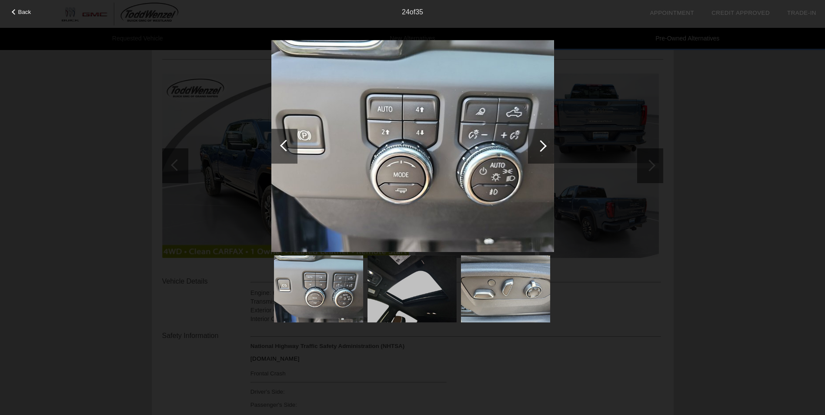
click at [280, 145] on div at bounding box center [286, 146] width 12 height 12
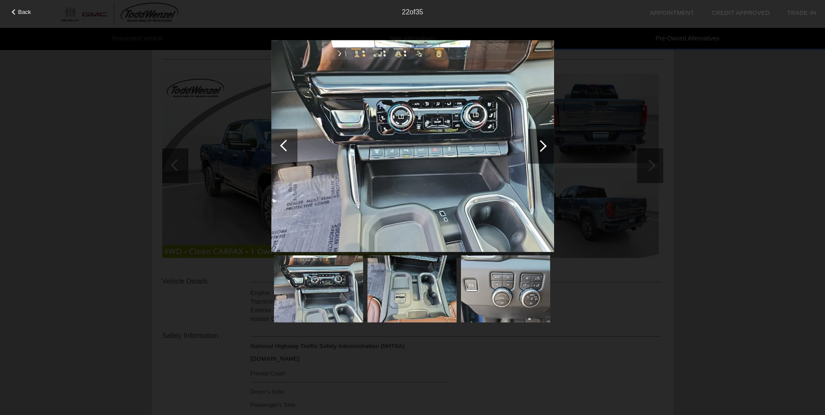
click at [280, 145] on div at bounding box center [286, 146] width 12 height 12
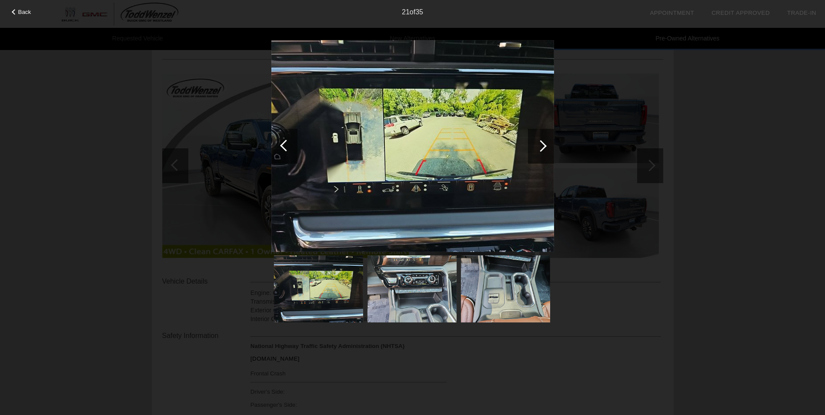
click at [280, 145] on div at bounding box center [286, 146] width 12 height 12
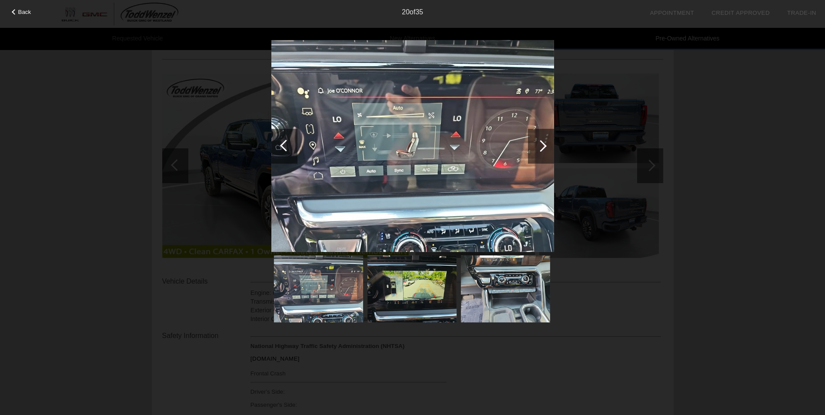
click at [280, 145] on div at bounding box center [286, 146] width 12 height 12
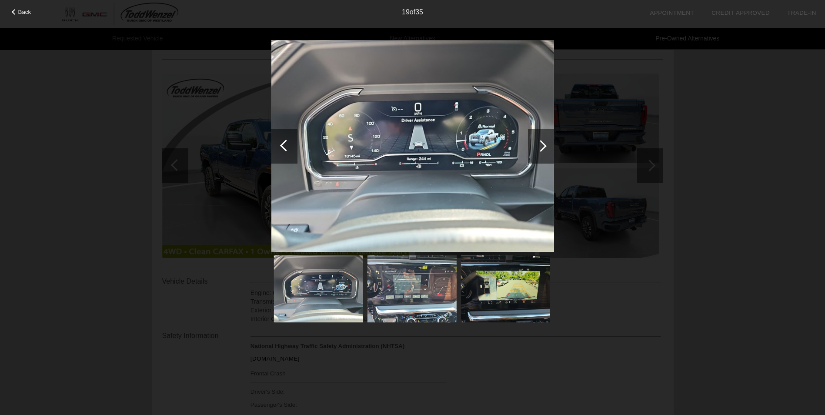
click at [280, 145] on div at bounding box center [286, 146] width 12 height 12
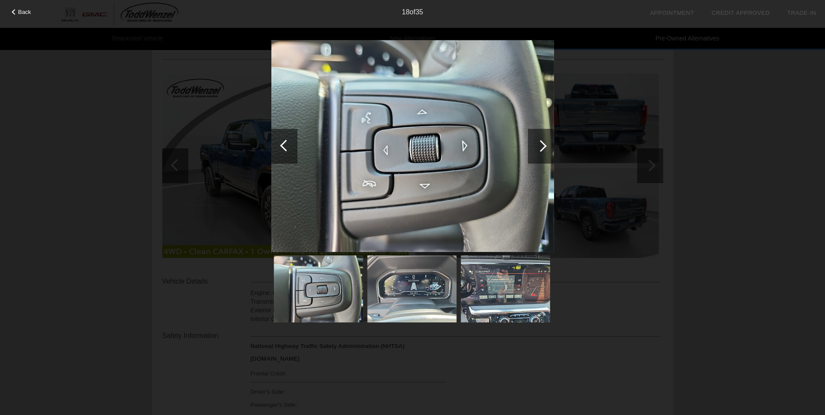
click at [280, 145] on div at bounding box center [286, 146] width 12 height 12
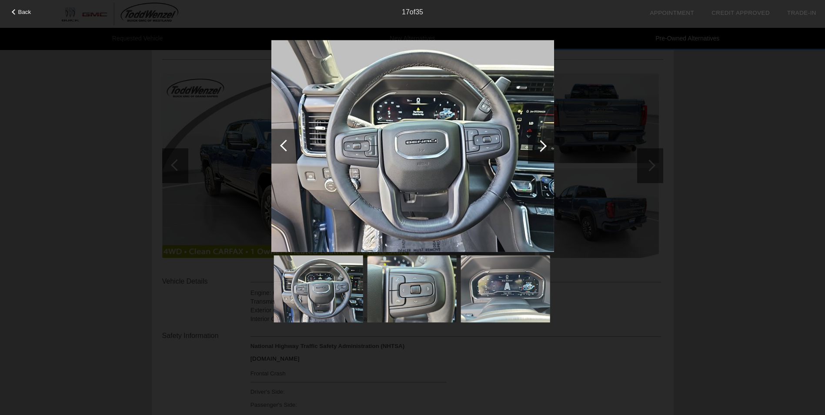
click at [280, 145] on div at bounding box center [286, 146] width 12 height 12
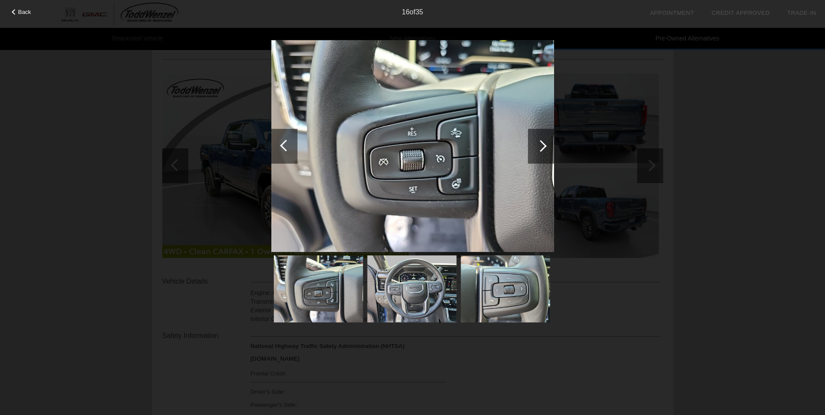
click at [280, 145] on div at bounding box center [286, 146] width 12 height 12
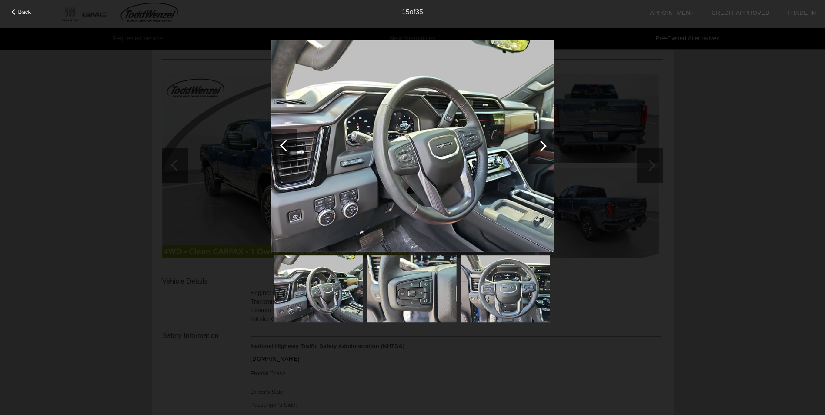
click at [280, 145] on div at bounding box center [286, 146] width 12 height 12
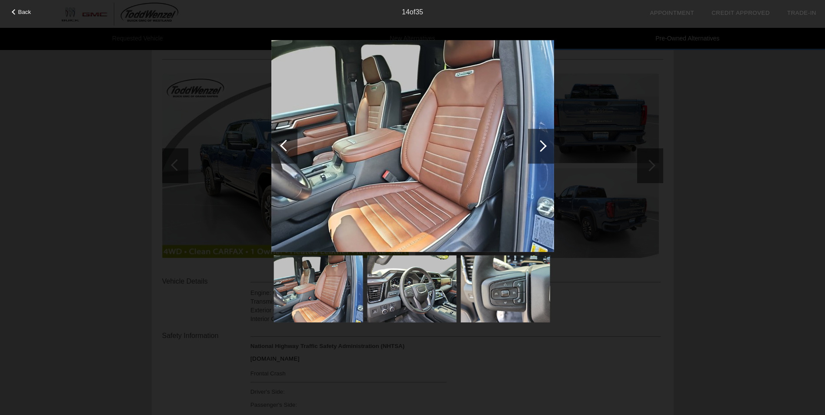
click at [280, 145] on div at bounding box center [286, 146] width 12 height 12
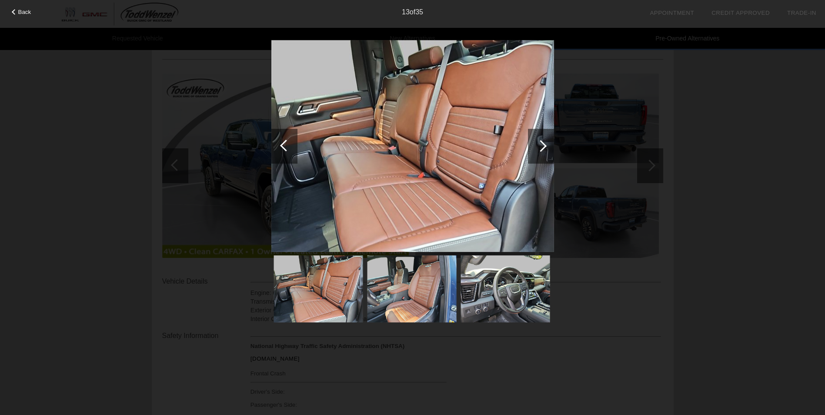
click at [280, 145] on div at bounding box center [286, 146] width 12 height 12
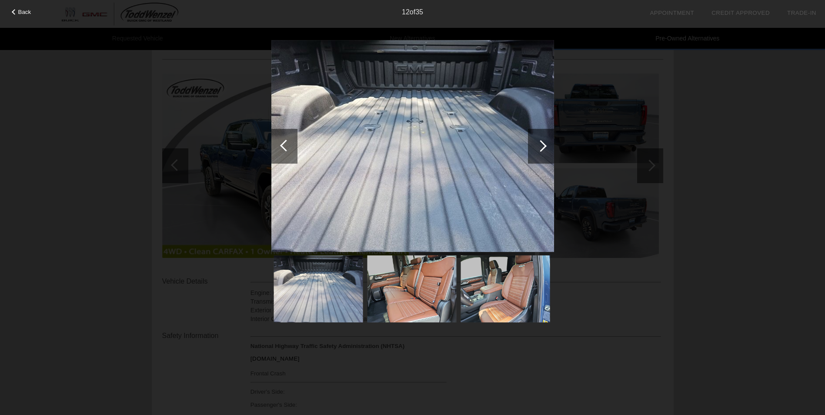
click at [280, 145] on div at bounding box center [286, 146] width 12 height 12
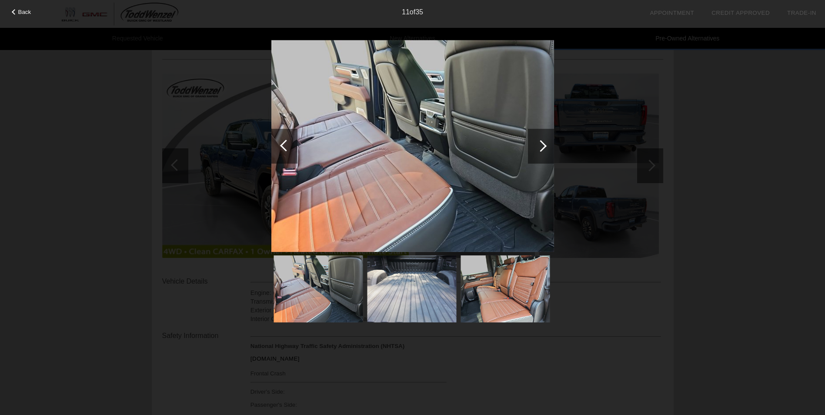
click at [280, 145] on div at bounding box center [286, 146] width 12 height 12
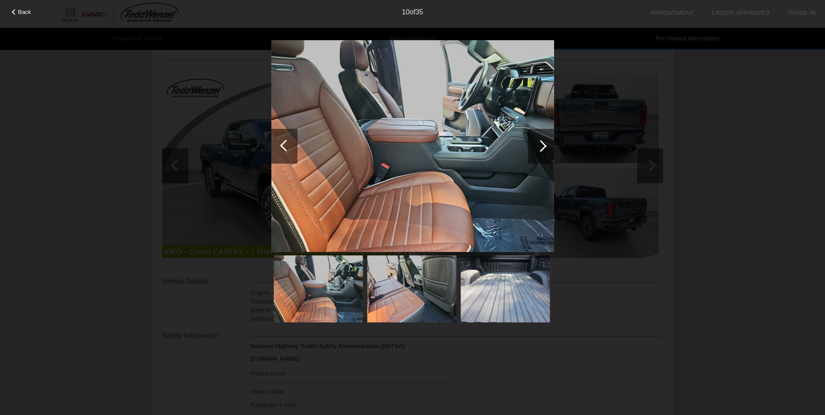
click at [280, 145] on div at bounding box center [286, 146] width 12 height 12
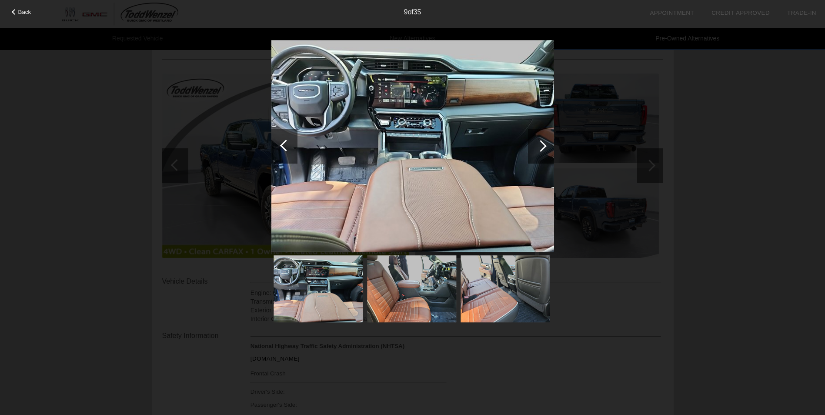
click at [280, 145] on div at bounding box center [286, 146] width 12 height 12
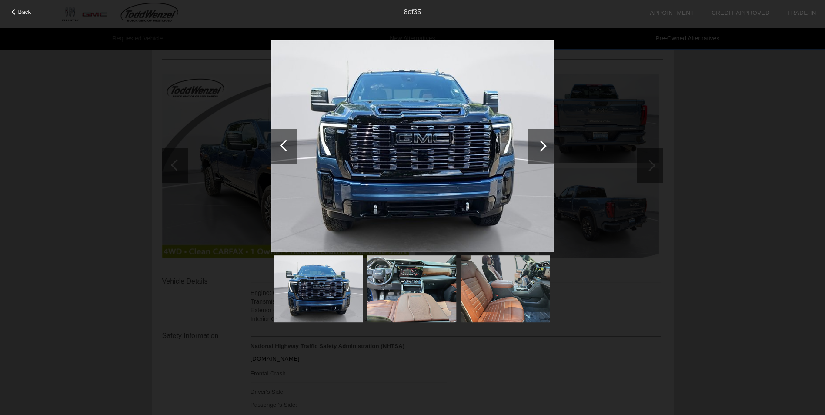
click at [280, 145] on div at bounding box center [286, 146] width 12 height 12
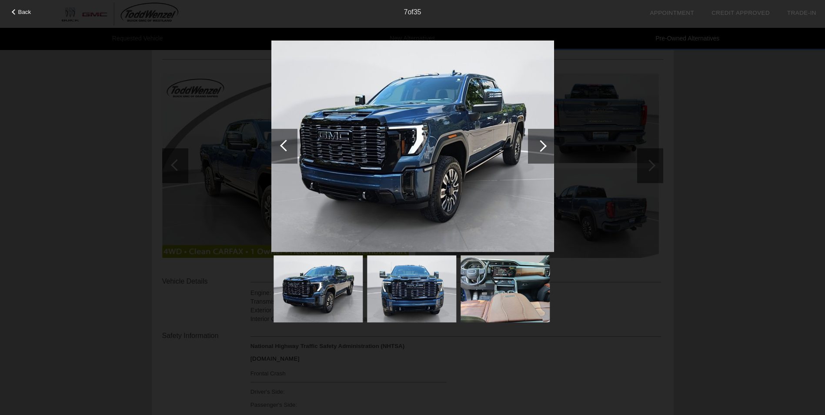
click at [280, 145] on div at bounding box center [286, 146] width 12 height 12
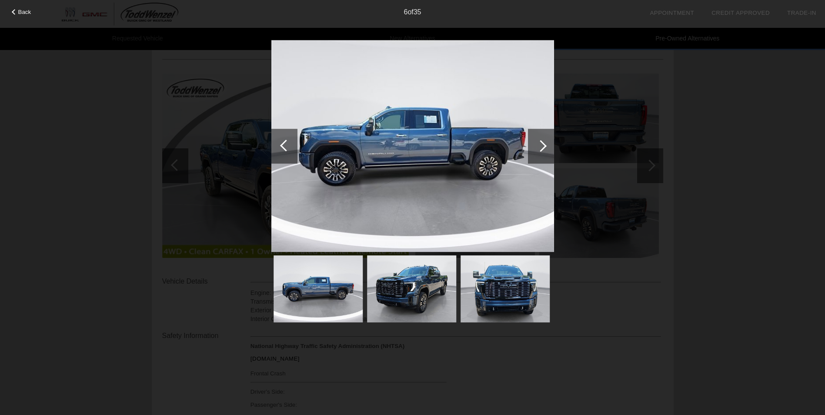
click at [280, 145] on div at bounding box center [286, 146] width 12 height 12
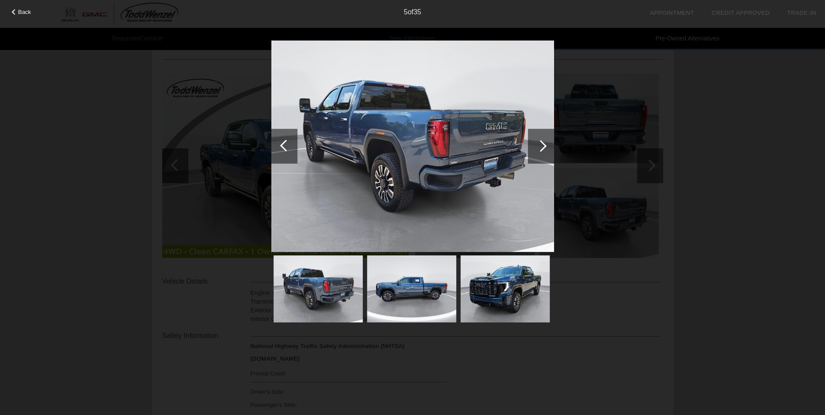
click at [280, 145] on div at bounding box center [286, 146] width 12 height 12
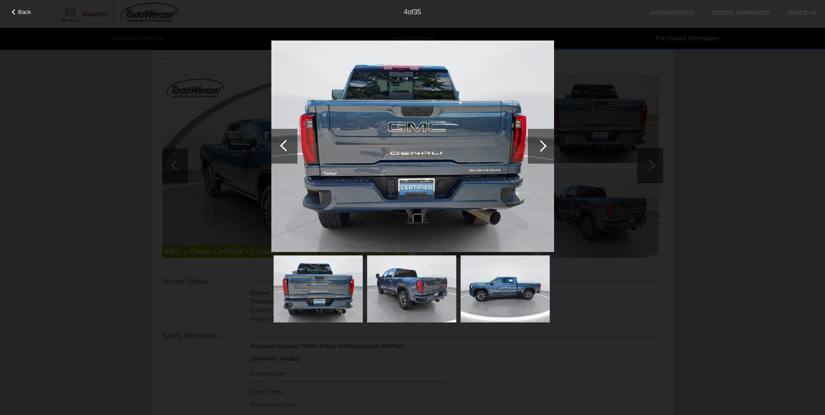
click at [280, 145] on div at bounding box center [286, 146] width 12 height 12
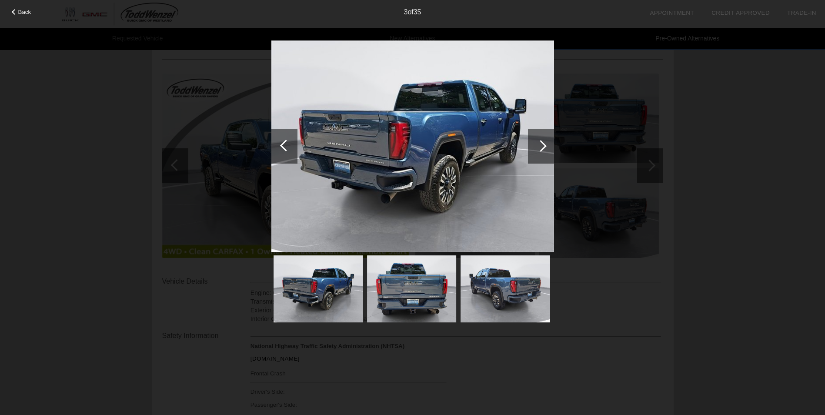
click at [280, 145] on div at bounding box center [286, 146] width 12 height 12
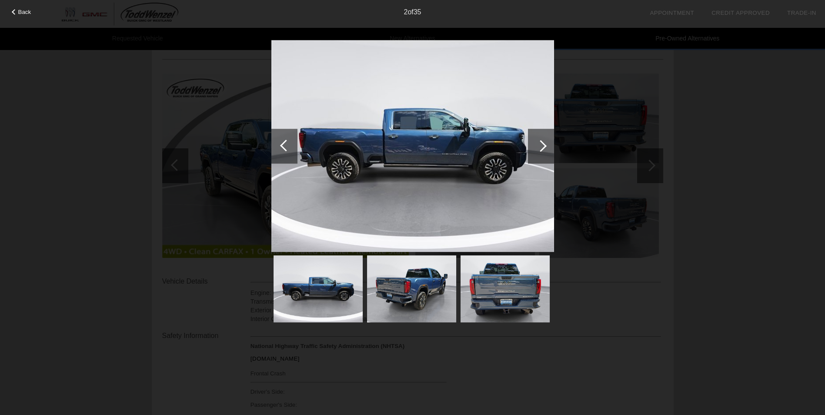
click at [280, 145] on div at bounding box center [286, 146] width 12 height 12
